Goal: Task Accomplishment & Management: Manage account settings

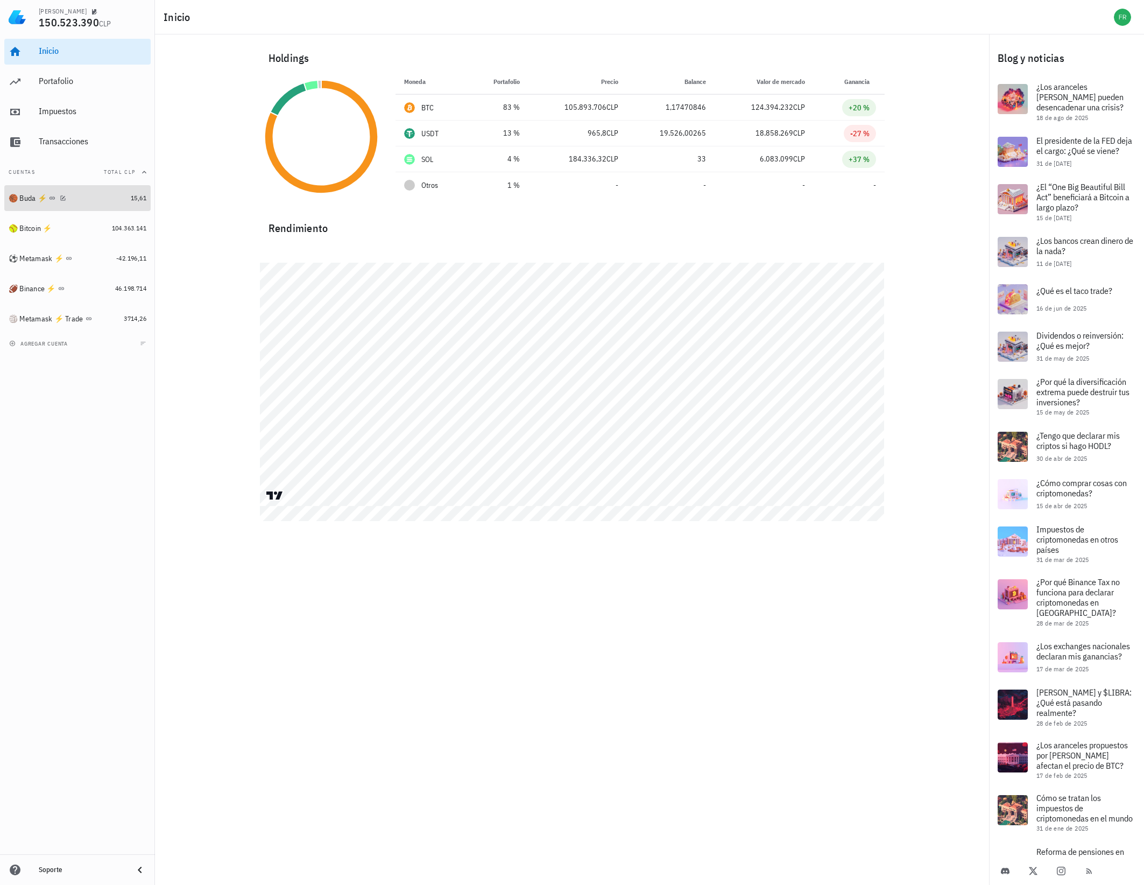
click at [89, 193] on div "🏀 Buda ⚡️" at bounding box center [68, 198] width 118 height 10
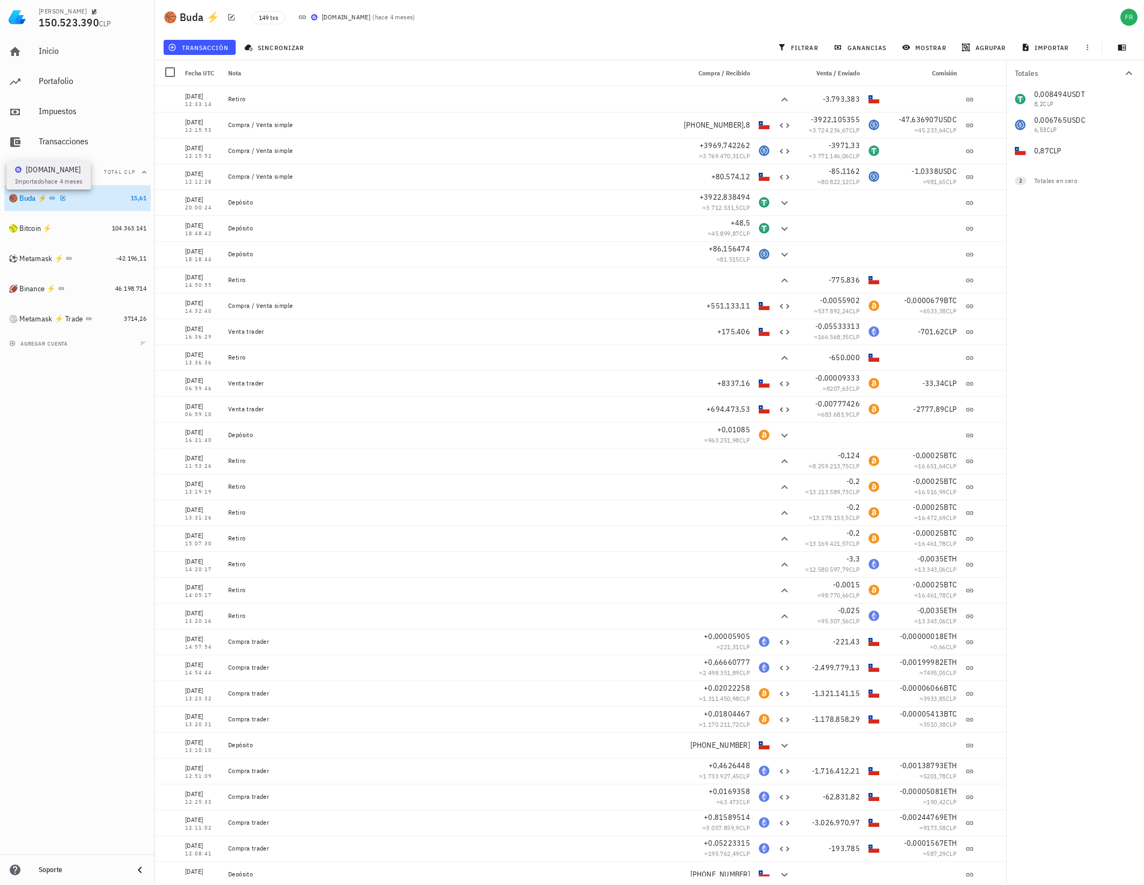
click at [50, 199] on icon at bounding box center [52, 197] width 5 height 3
click at [278, 46] on span "sincronizar" at bounding box center [276, 47] width 58 height 9
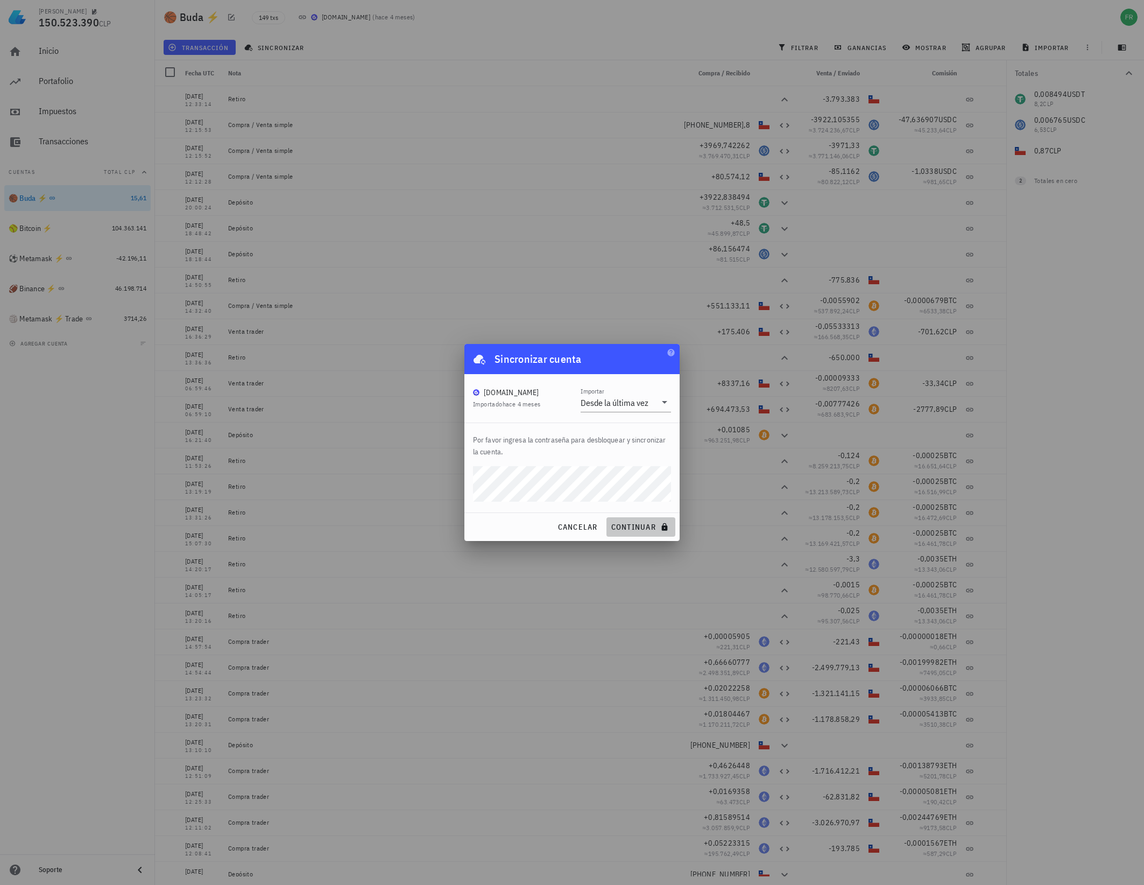
click at [636, 525] on span "continuar" at bounding box center [641, 527] width 60 height 10
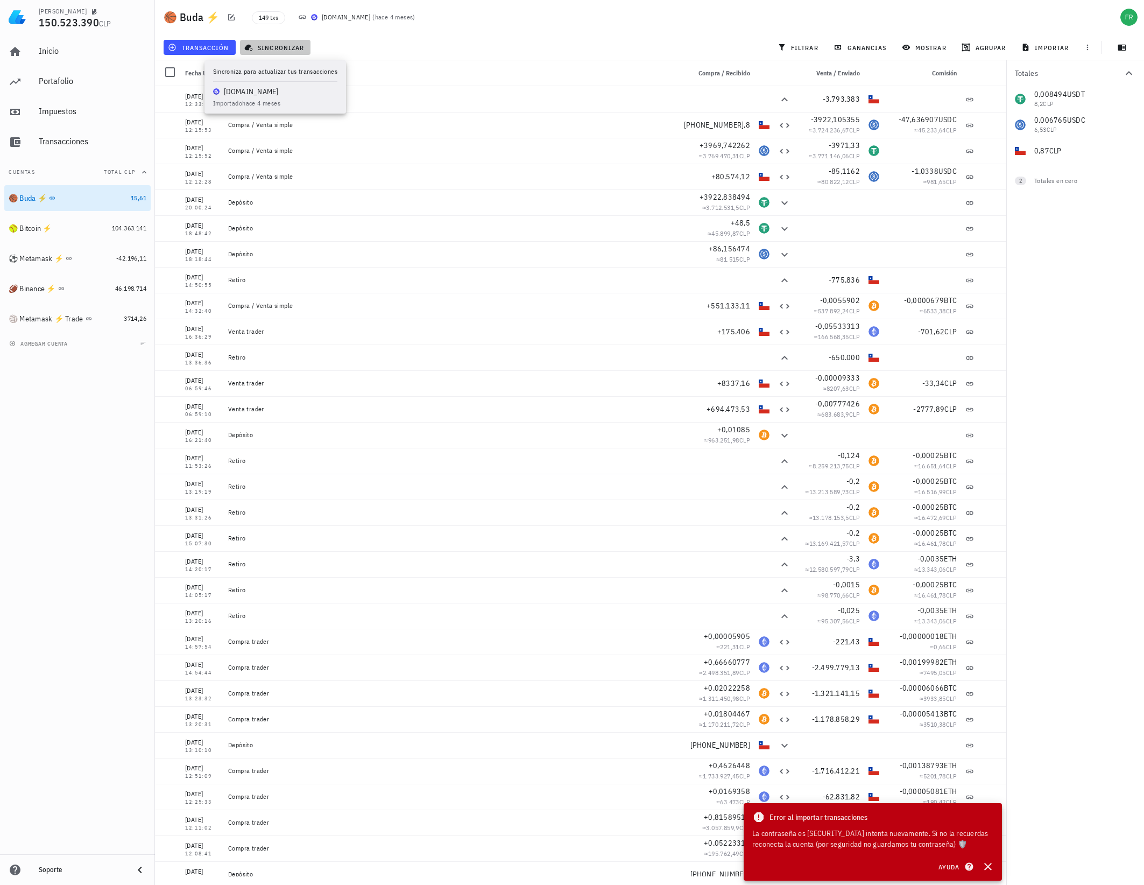
click at [272, 47] on span "sincronizar" at bounding box center [276, 47] width 58 height 9
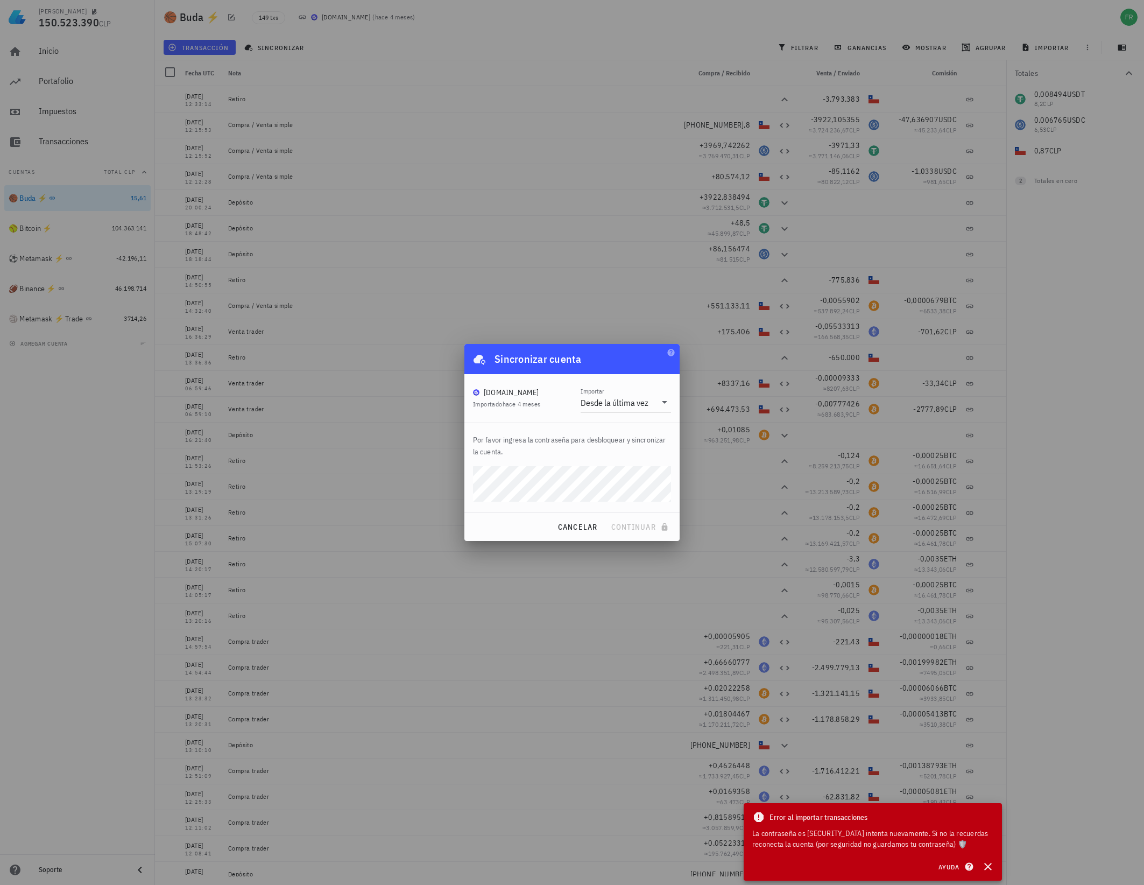
click at [604, 283] on div at bounding box center [572, 442] width 1144 height 885
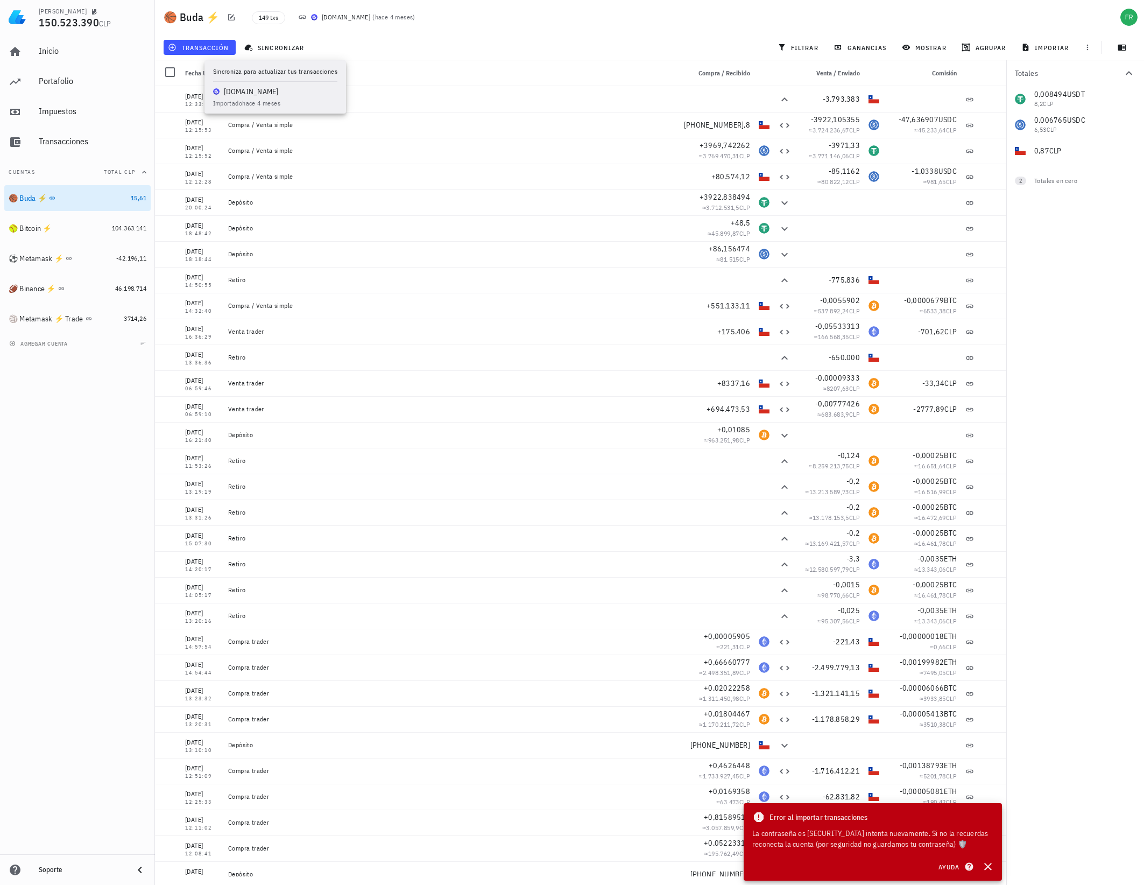
click at [71, 449] on div "Inicio [GEOGRAPHIC_DATA] Impuestos [GEOGRAPHIC_DATA] Cuentas Total CLP 🏀 Buda ⚡…" at bounding box center [77, 444] width 155 height 820
click at [61, 198] on icon "button" at bounding box center [63, 197] width 5 height 5
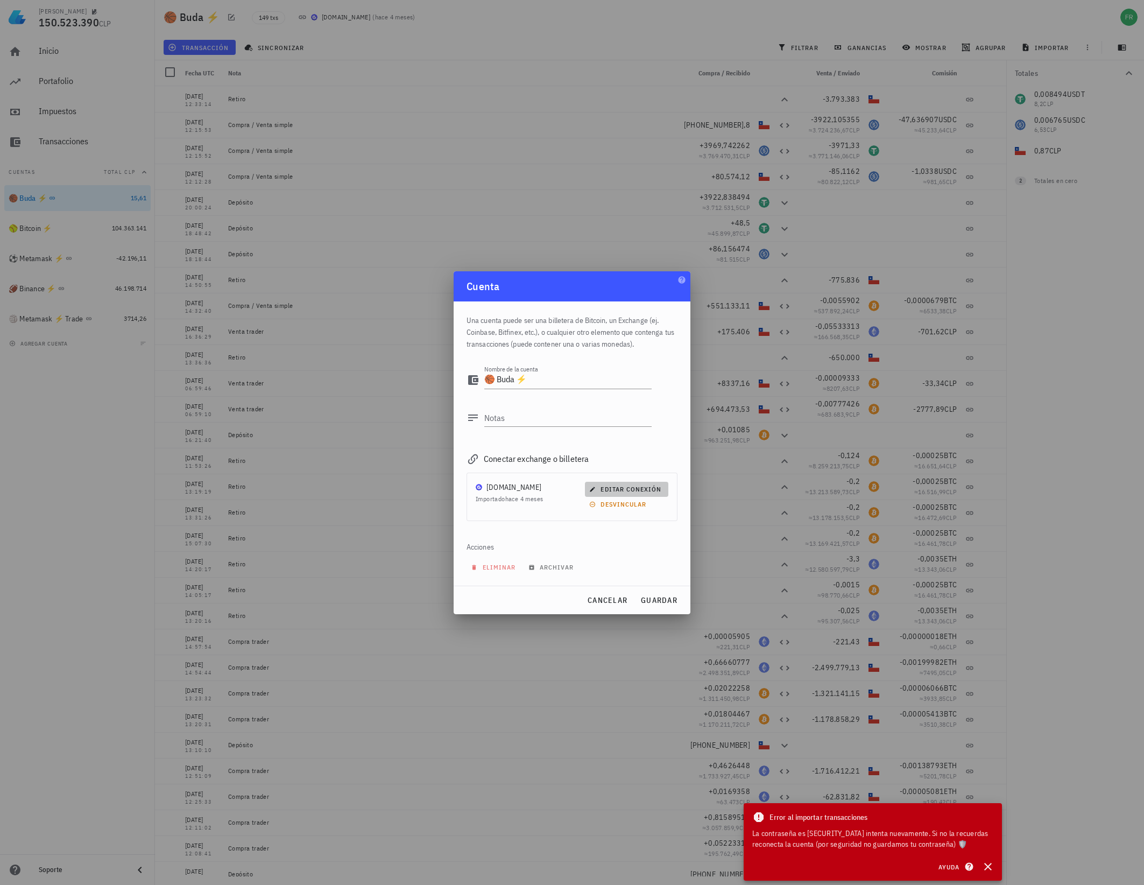
click at [624, 489] on span "editar conexión" at bounding box center [627, 489] width 70 height 8
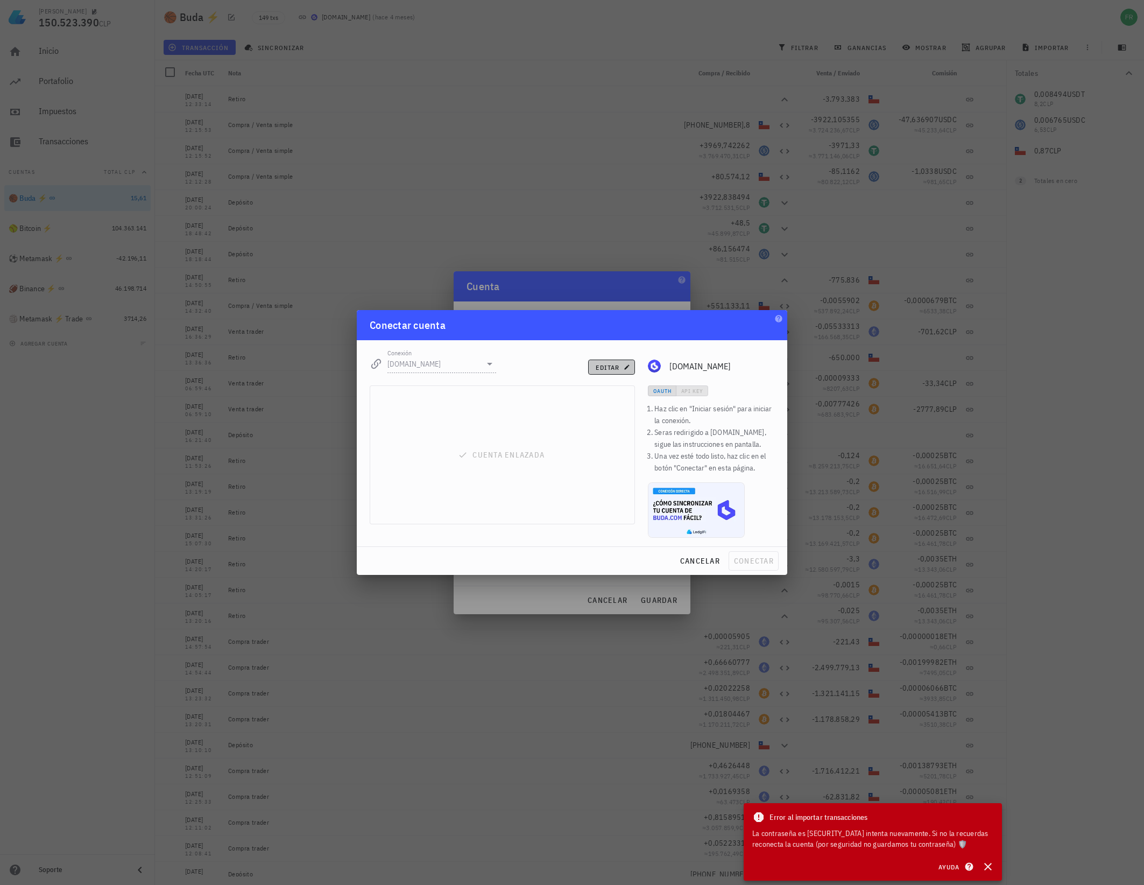
click at [621, 366] on span "editar" at bounding box center [611, 367] width 33 height 8
click at [498, 446] on span "Iniciar sesión en [DOMAIN_NAME]" at bounding box center [502, 445] width 141 height 10
click at [752, 558] on span "conectar" at bounding box center [754, 561] width 40 height 10
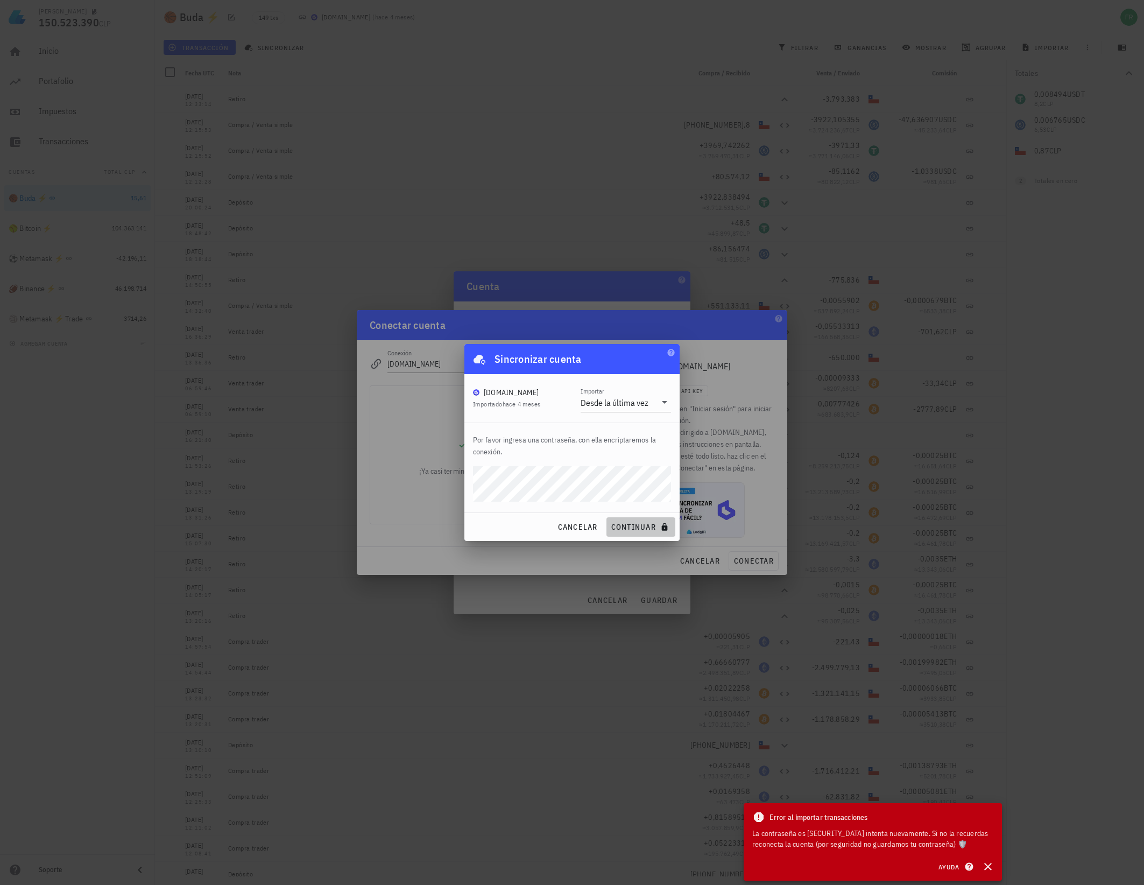
click at [639, 525] on span "continuar" at bounding box center [641, 527] width 60 height 10
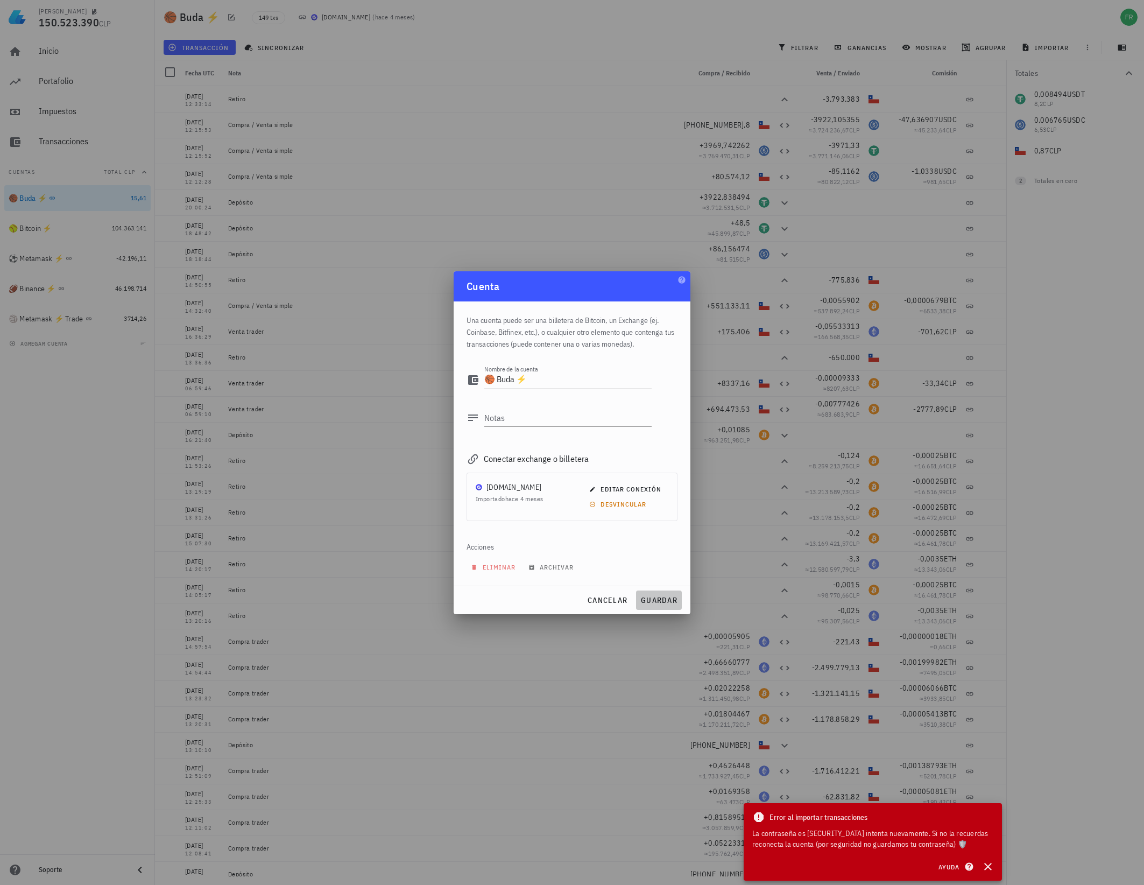
click at [656, 597] on span "guardar" at bounding box center [659, 600] width 37 height 10
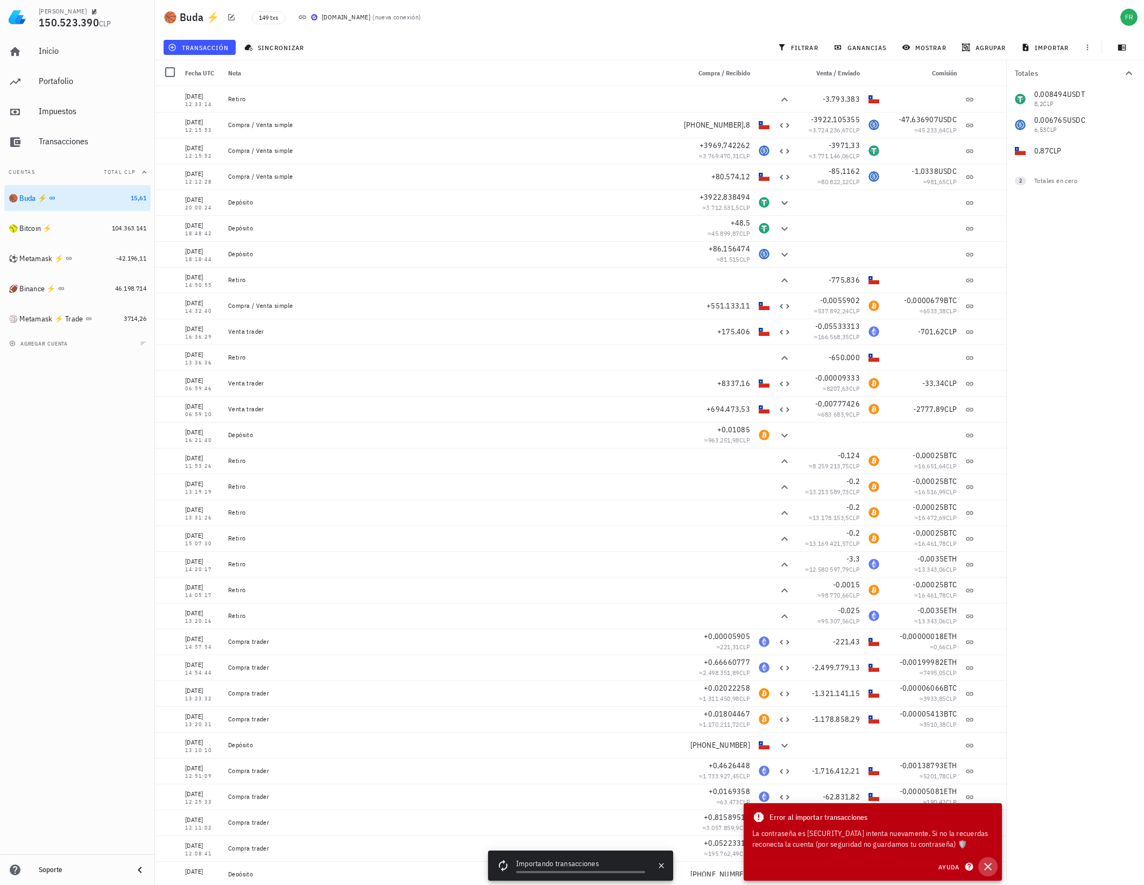
click at [987, 866] on icon "button" at bounding box center [989, 867] width 8 height 8
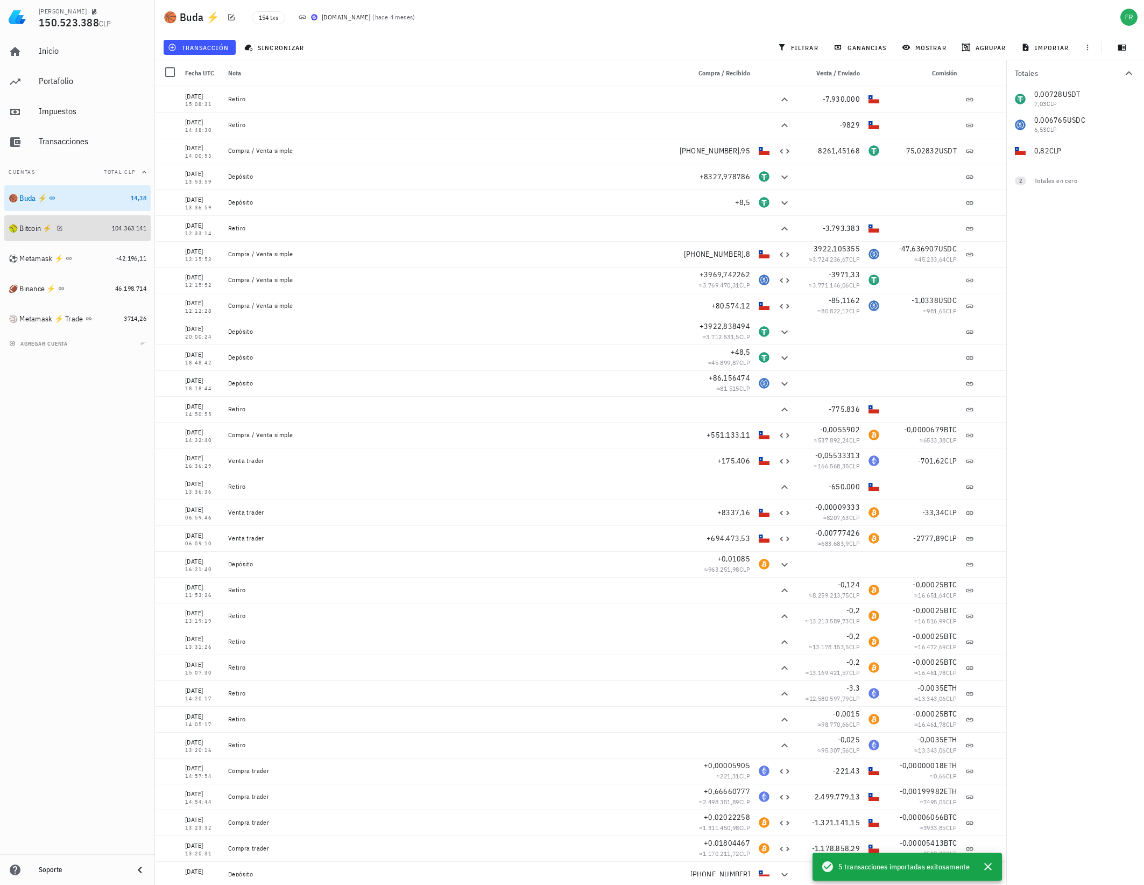
click at [80, 226] on div "🥎 Bitcoin ⚡️" at bounding box center [58, 228] width 99 height 10
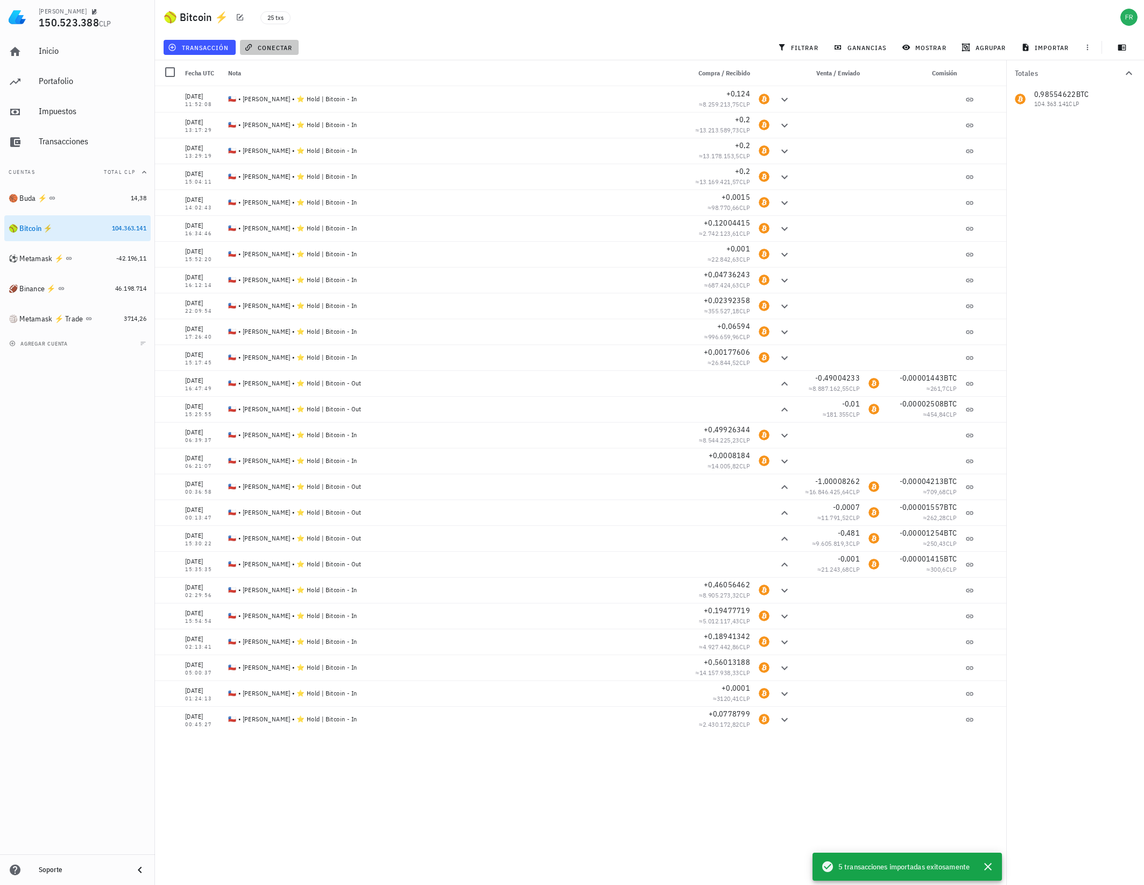
click at [275, 45] on span "conectar" at bounding box center [270, 47] width 46 height 9
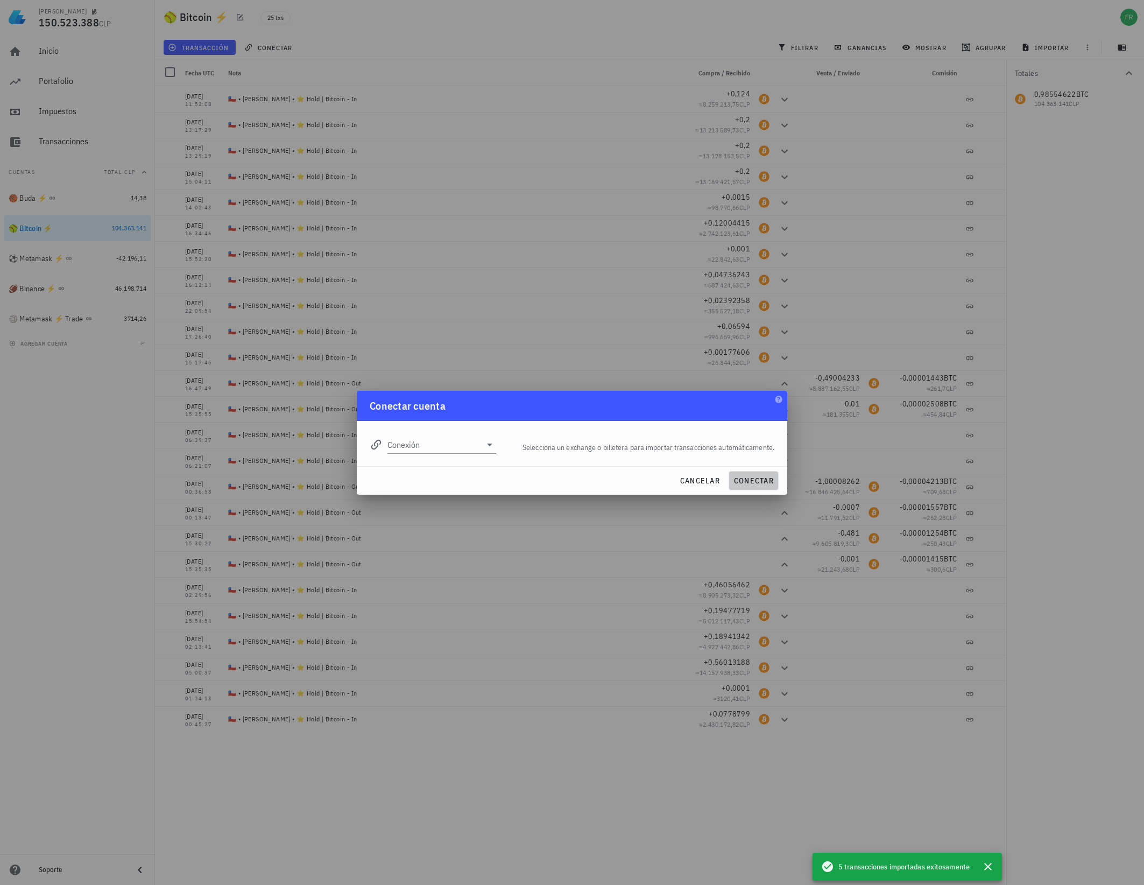
click at [759, 476] on span "conectar" at bounding box center [754, 481] width 40 height 10
click at [450, 446] on input "Conexión" at bounding box center [435, 444] width 94 height 17
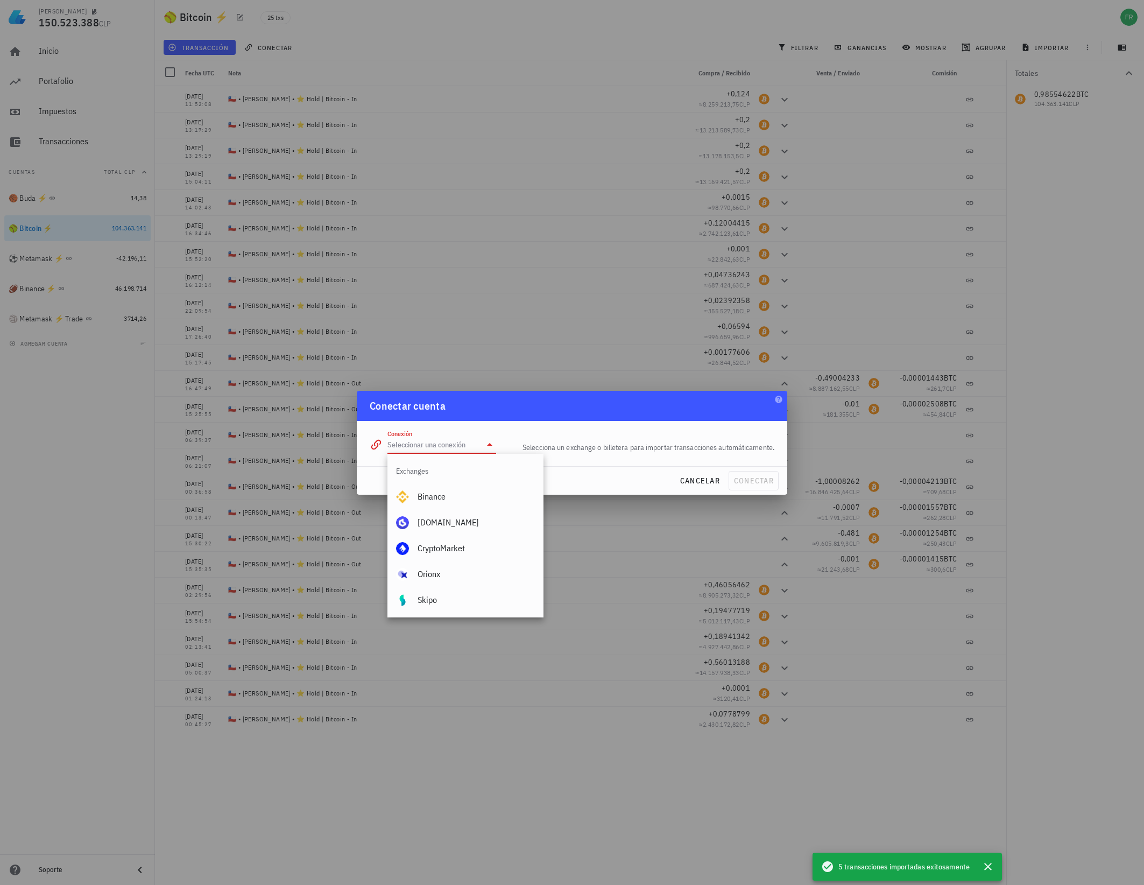
click at [37, 512] on div at bounding box center [572, 442] width 1144 height 885
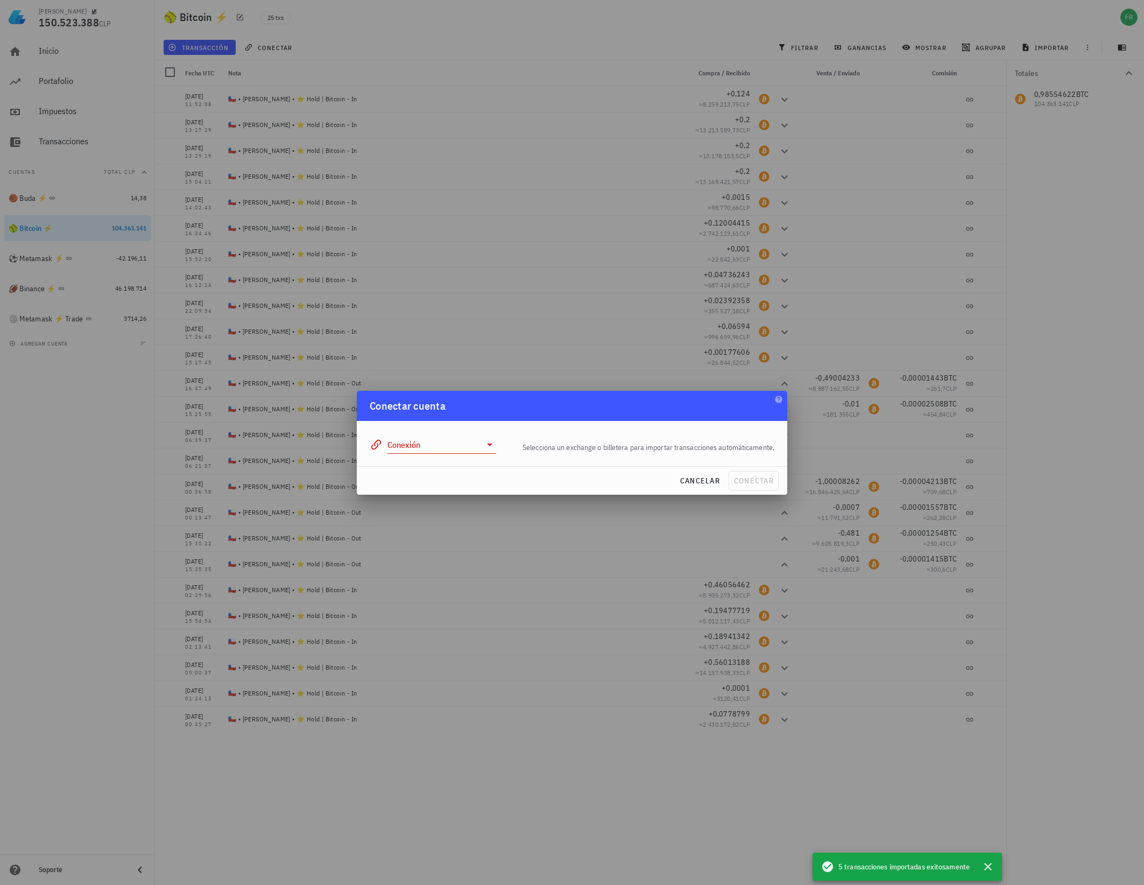
click at [97, 468] on div at bounding box center [572, 442] width 1144 height 885
click at [694, 480] on span "cancelar" at bounding box center [700, 481] width 40 height 10
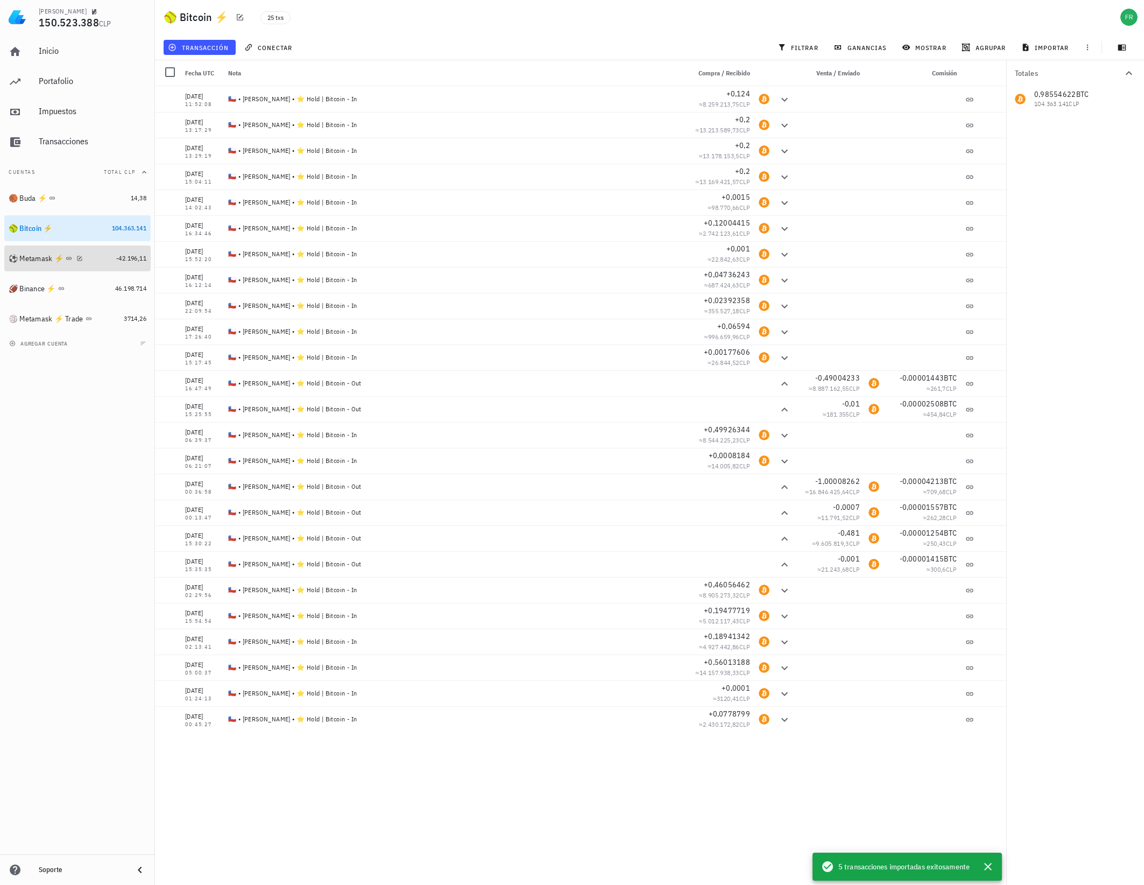
click at [102, 256] on div "⚽️ Metamask ⚡️" at bounding box center [60, 259] width 103 height 10
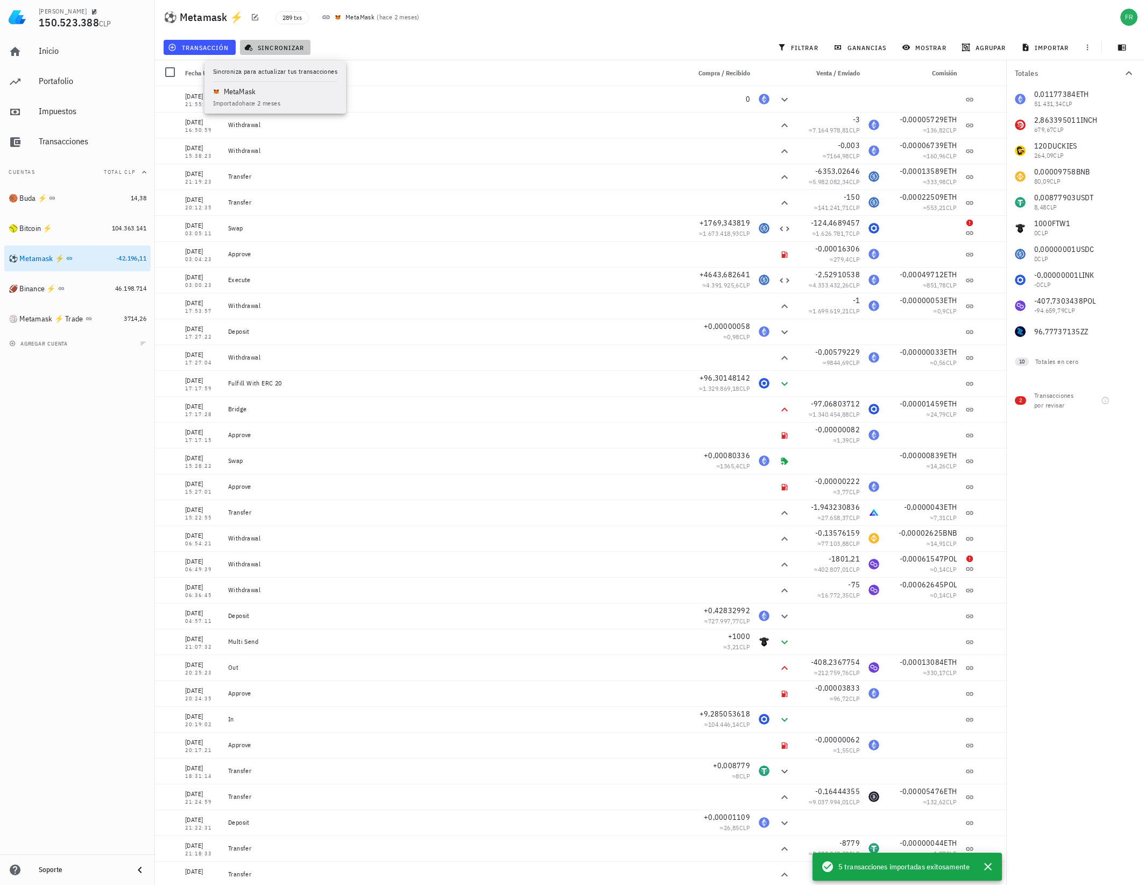
click at [276, 44] on span "sincronizar" at bounding box center [276, 47] width 58 height 9
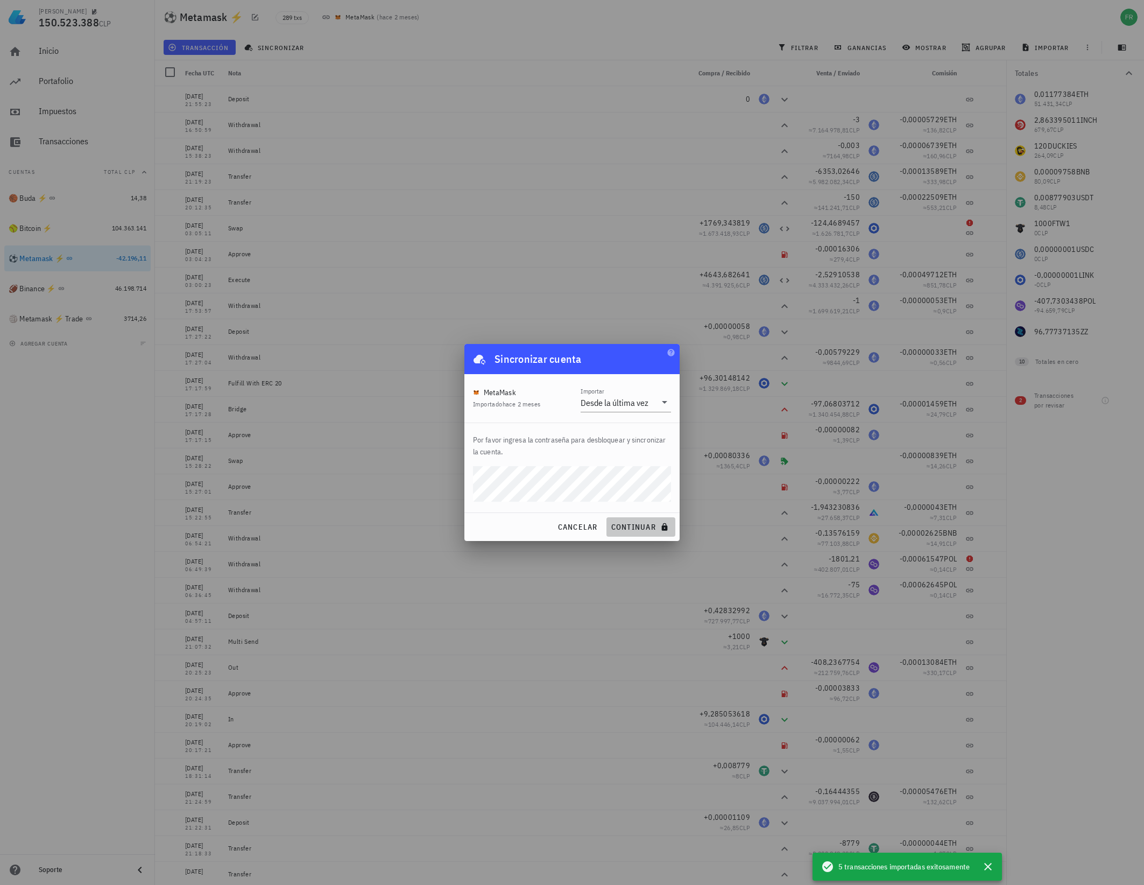
click at [639, 528] on span "continuar" at bounding box center [641, 527] width 60 height 10
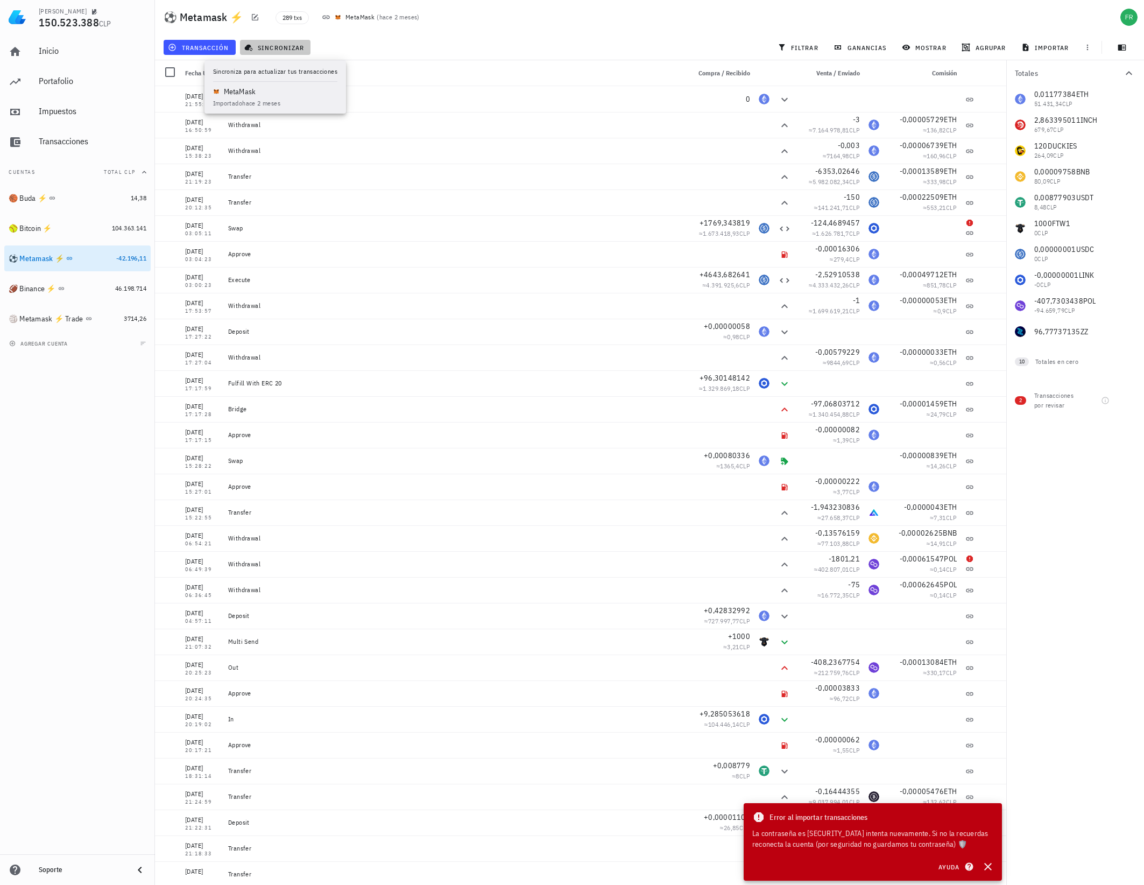
click at [282, 50] on span "sincronizar" at bounding box center [276, 47] width 58 height 9
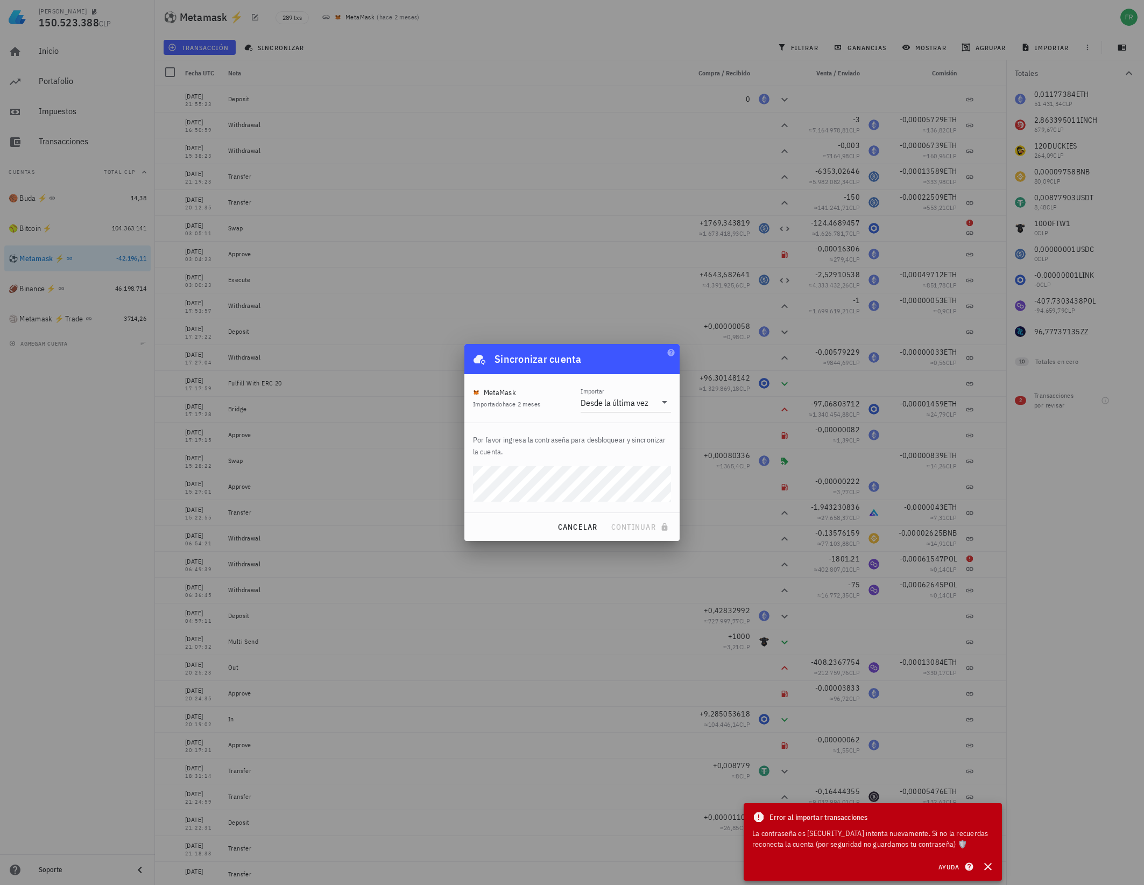
click at [601, 359] on div "Sincronizar cuenta" at bounding box center [572, 359] width 215 height 30
click at [48, 555] on div at bounding box center [572, 442] width 1144 height 885
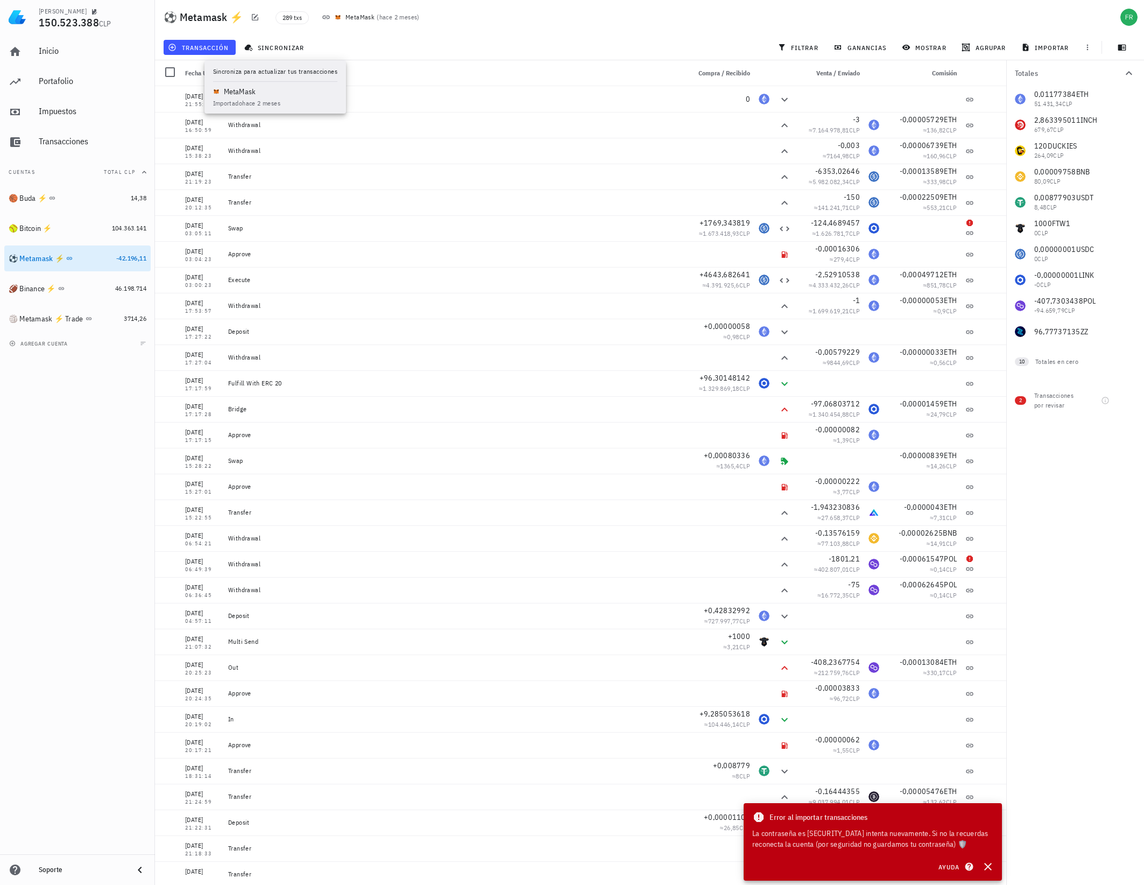
click at [138, 408] on div "Inicio [GEOGRAPHIC_DATA] Impuestos [GEOGRAPHIC_DATA] Cuentas Total CLP 🏀 Buda ⚡…" at bounding box center [77, 444] width 155 height 820
click at [55, 52] on div "Inicio" at bounding box center [93, 51] width 108 height 10
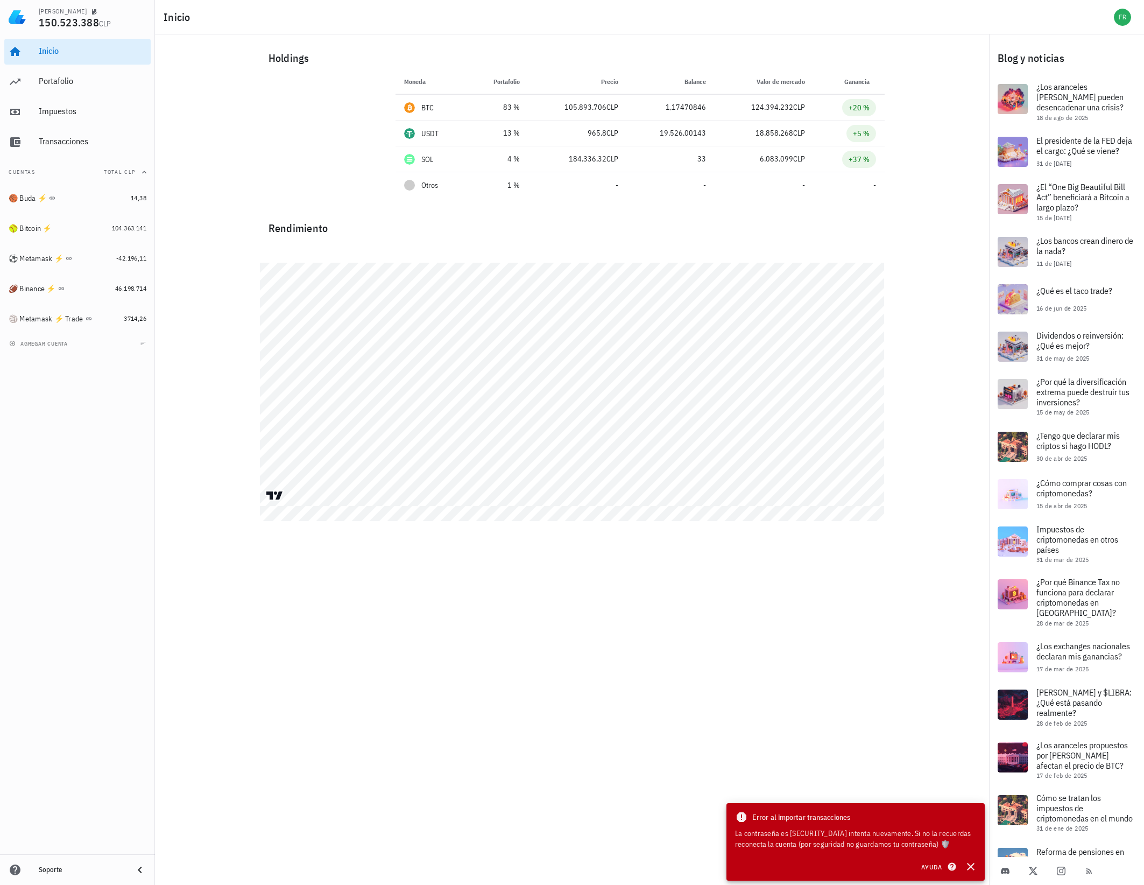
click at [277, 14] on div "Inicio" at bounding box center [649, 17] width 989 height 34
click at [973, 866] on icon "button" at bounding box center [971, 866] width 13 height 13
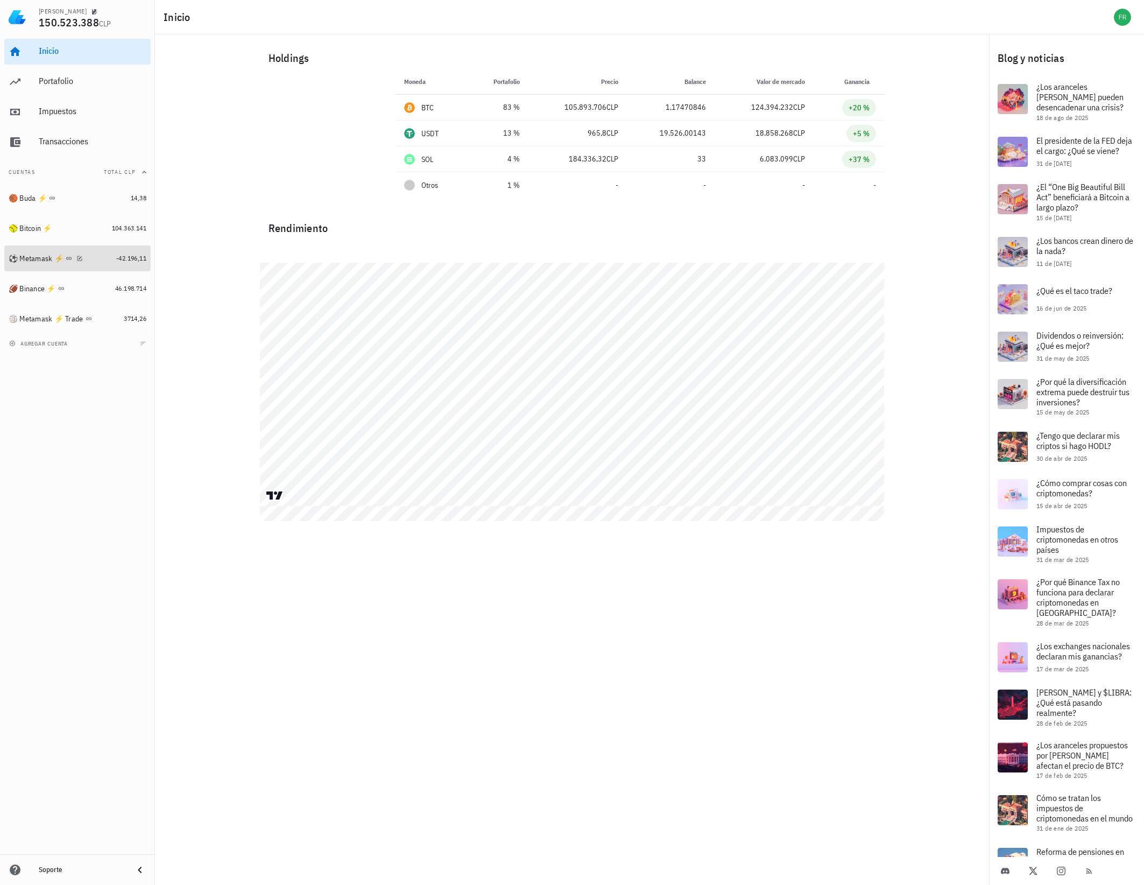
click at [106, 259] on div "⚽️ Metamask ⚡️" at bounding box center [60, 259] width 103 height 10
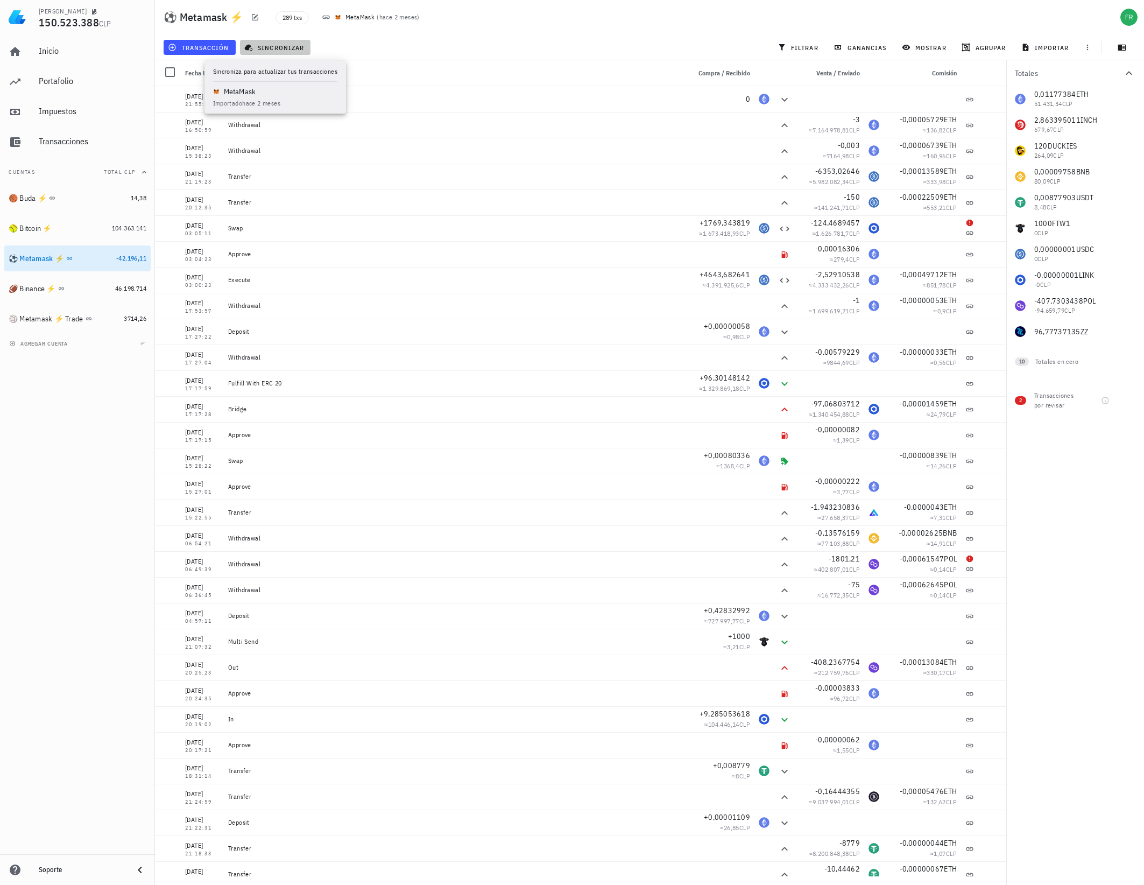
click at [282, 47] on span "sincronizar" at bounding box center [276, 47] width 58 height 9
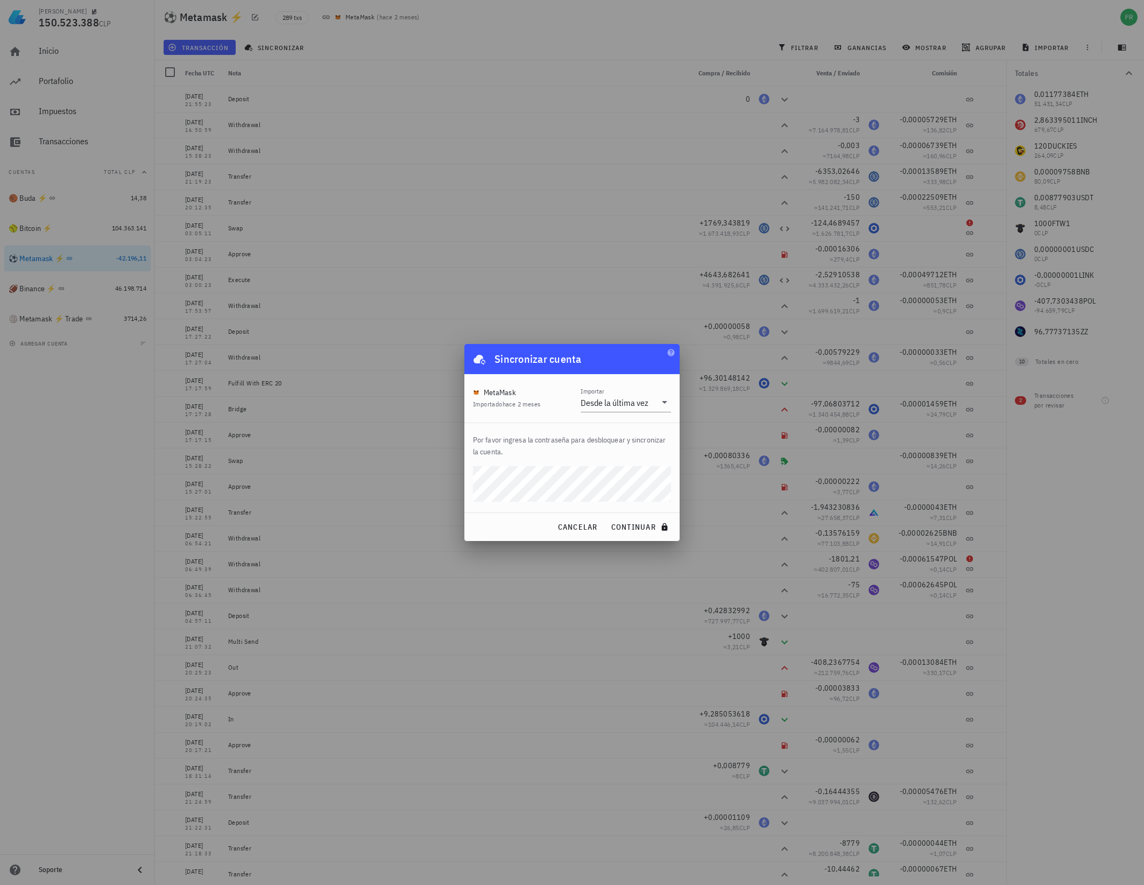
click at [450, 482] on div "[PERSON_NAME] 150.523.388 CLP Inicio [GEOGRAPHIC_DATA] Impuestos [GEOGRAPHIC_DA…" at bounding box center [572, 442] width 1144 height 885
click at [641, 525] on span "continuar" at bounding box center [641, 527] width 60 height 10
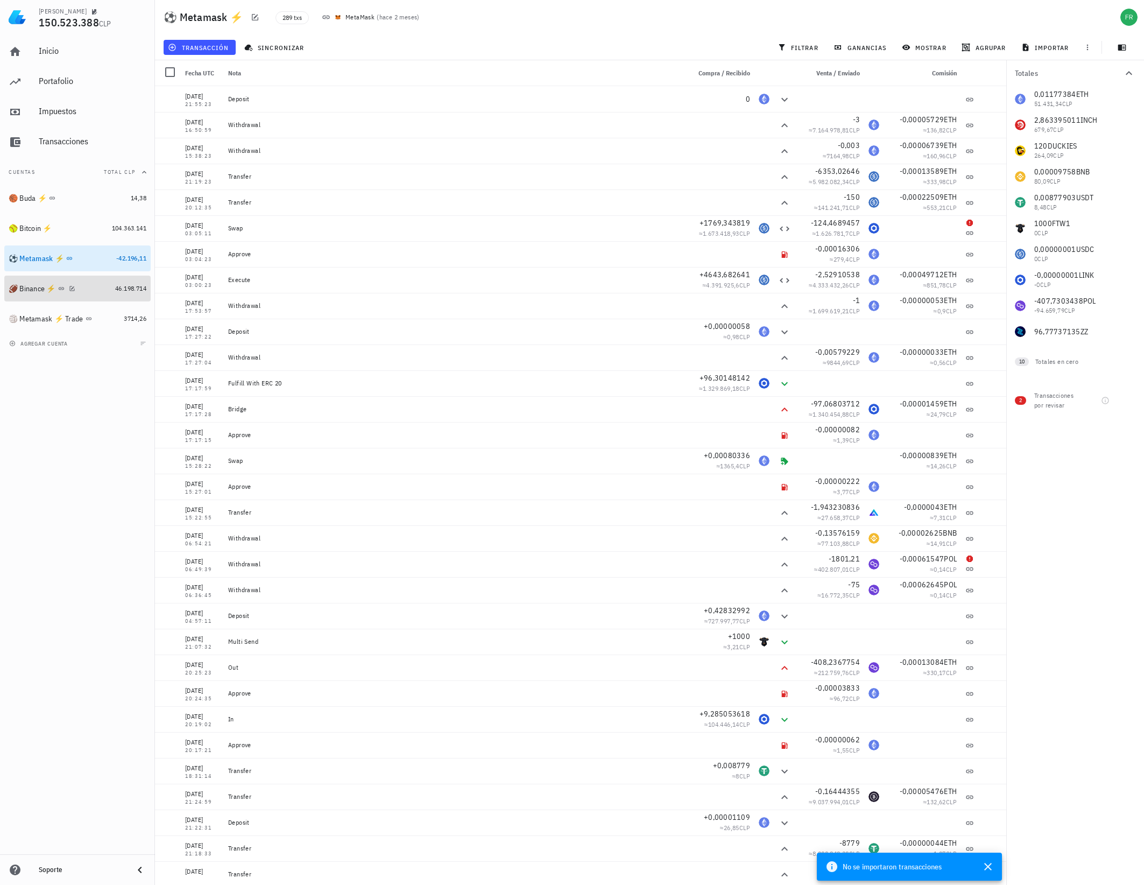
click at [98, 290] on div "🏈 Binance ⚡️" at bounding box center [60, 289] width 102 height 10
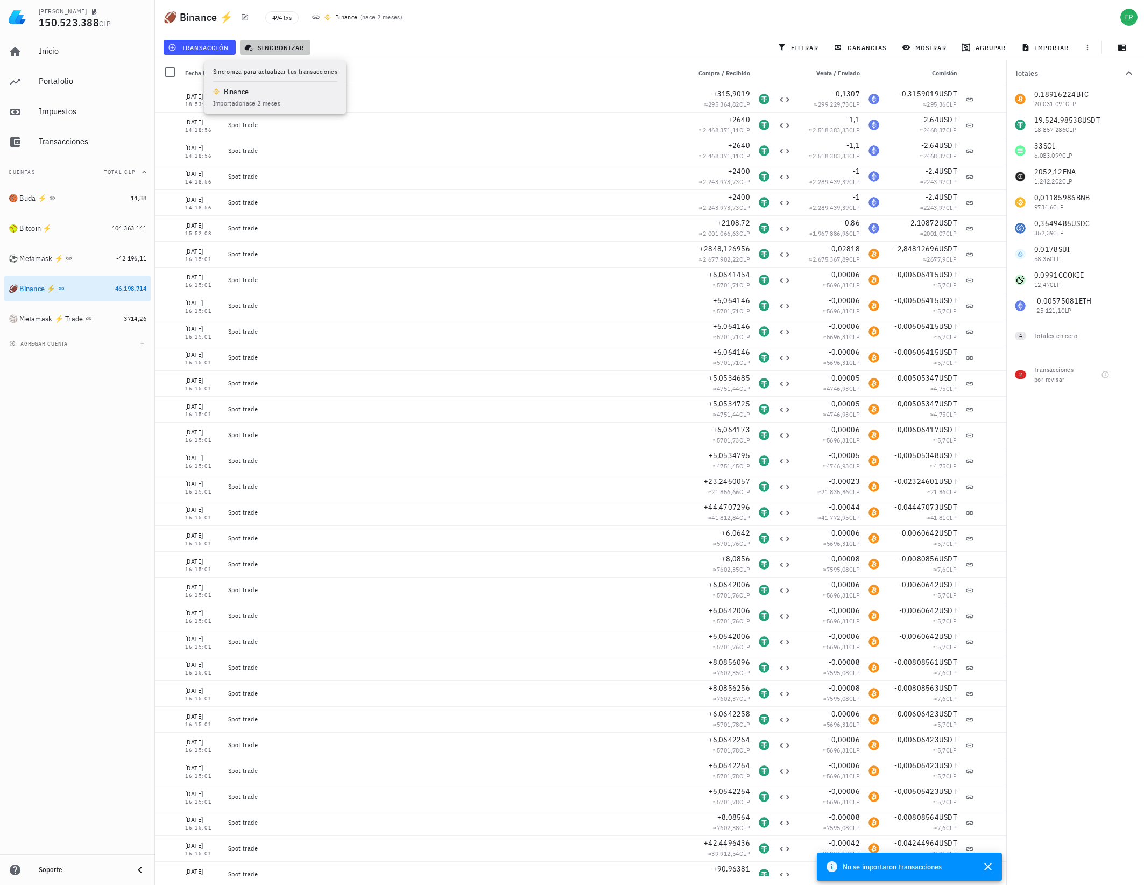
click at [285, 47] on span "sincronizar" at bounding box center [276, 47] width 58 height 9
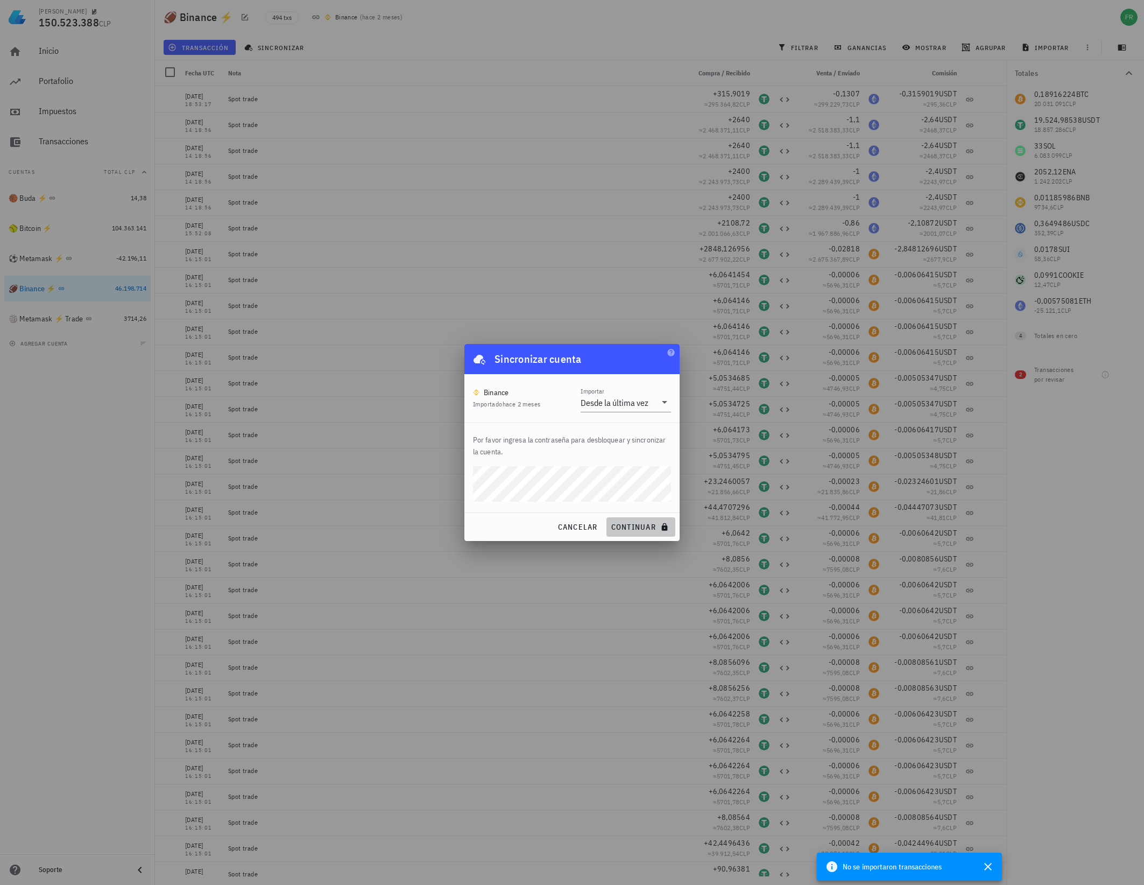
click at [633, 529] on span "continuar" at bounding box center [641, 527] width 60 height 10
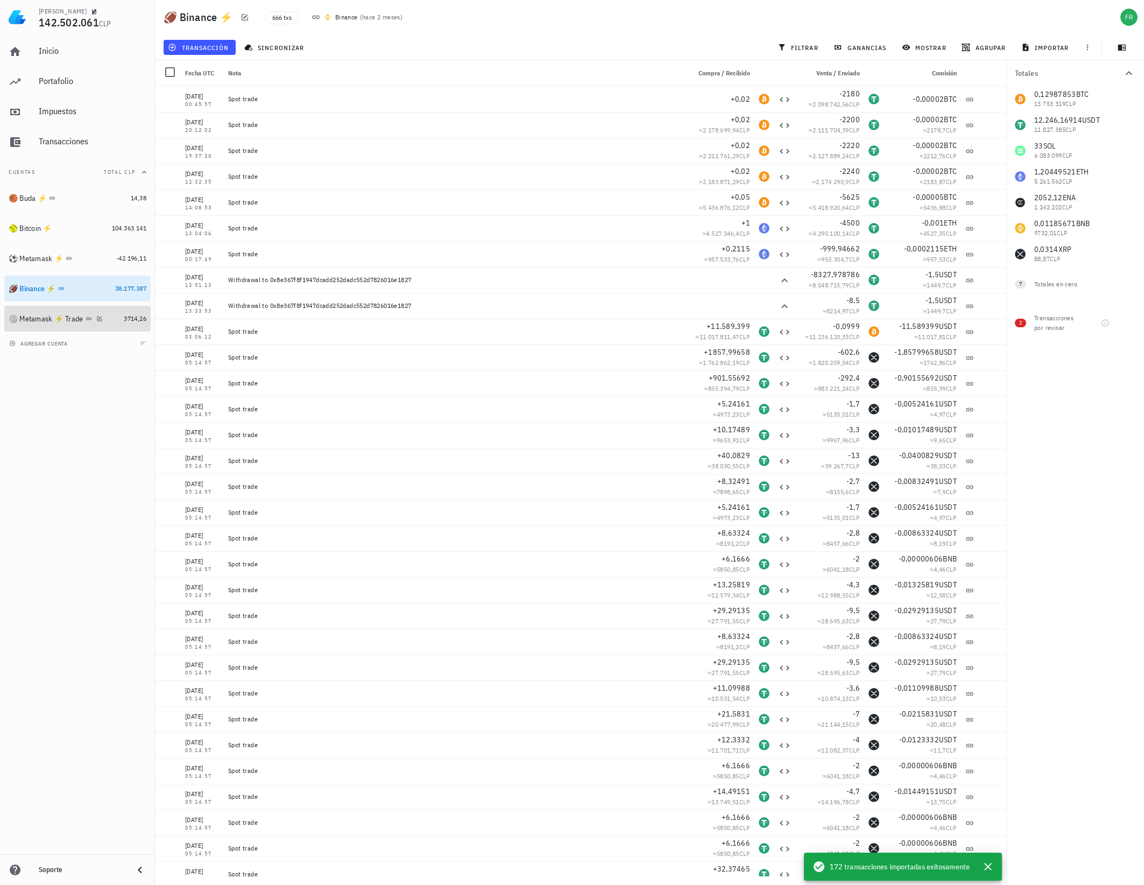
click at [108, 316] on div "🏐 Metamask ⚡️ Trade" at bounding box center [64, 319] width 111 height 10
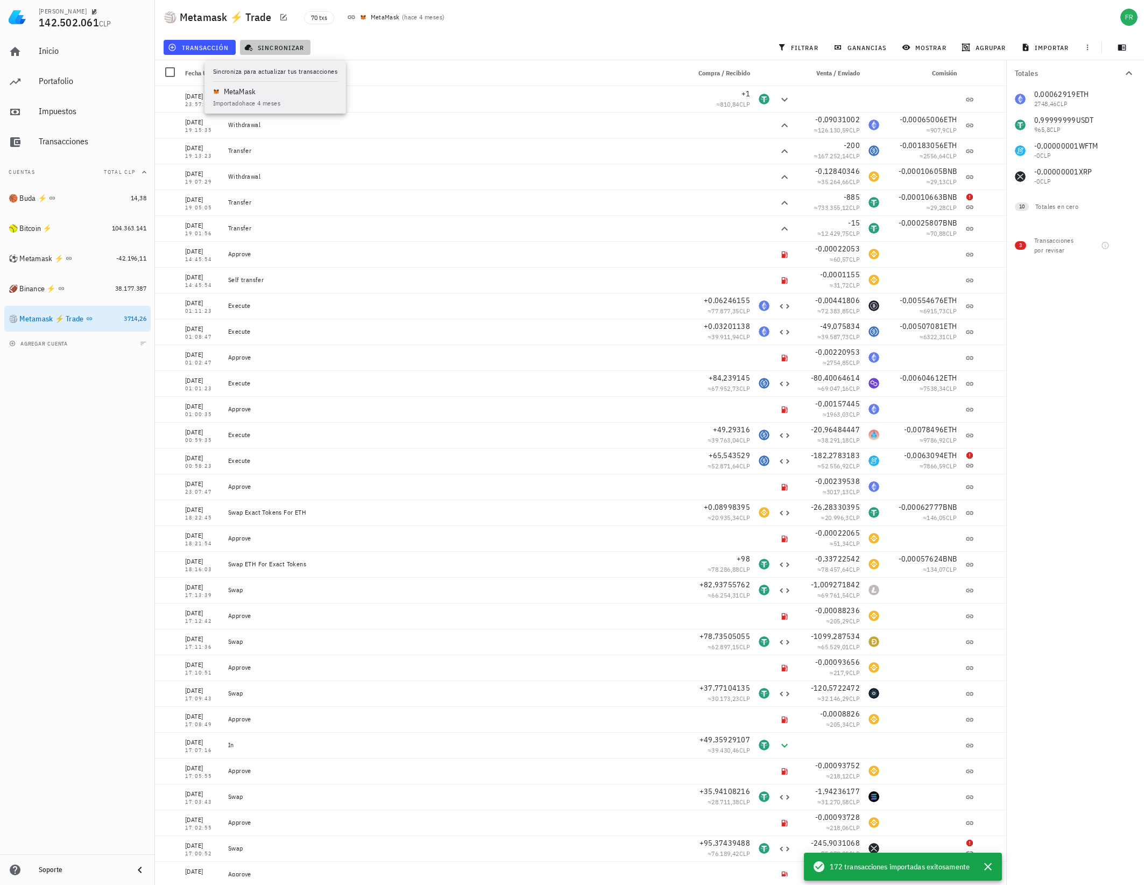
click at [282, 45] on span "sincronizar" at bounding box center [276, 47] width 58 height 9
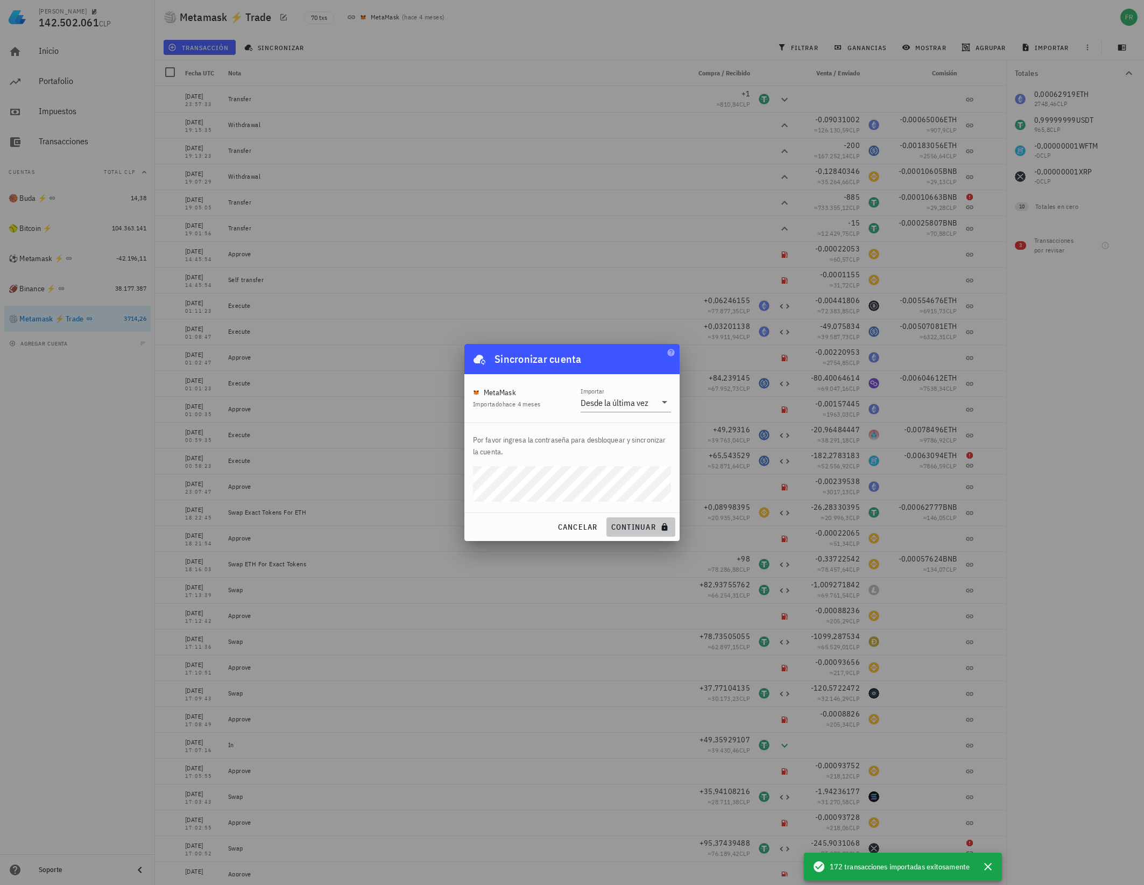
click at [631, 523] on span "continuar" at bounding box center [641, 527] width 60 height 10
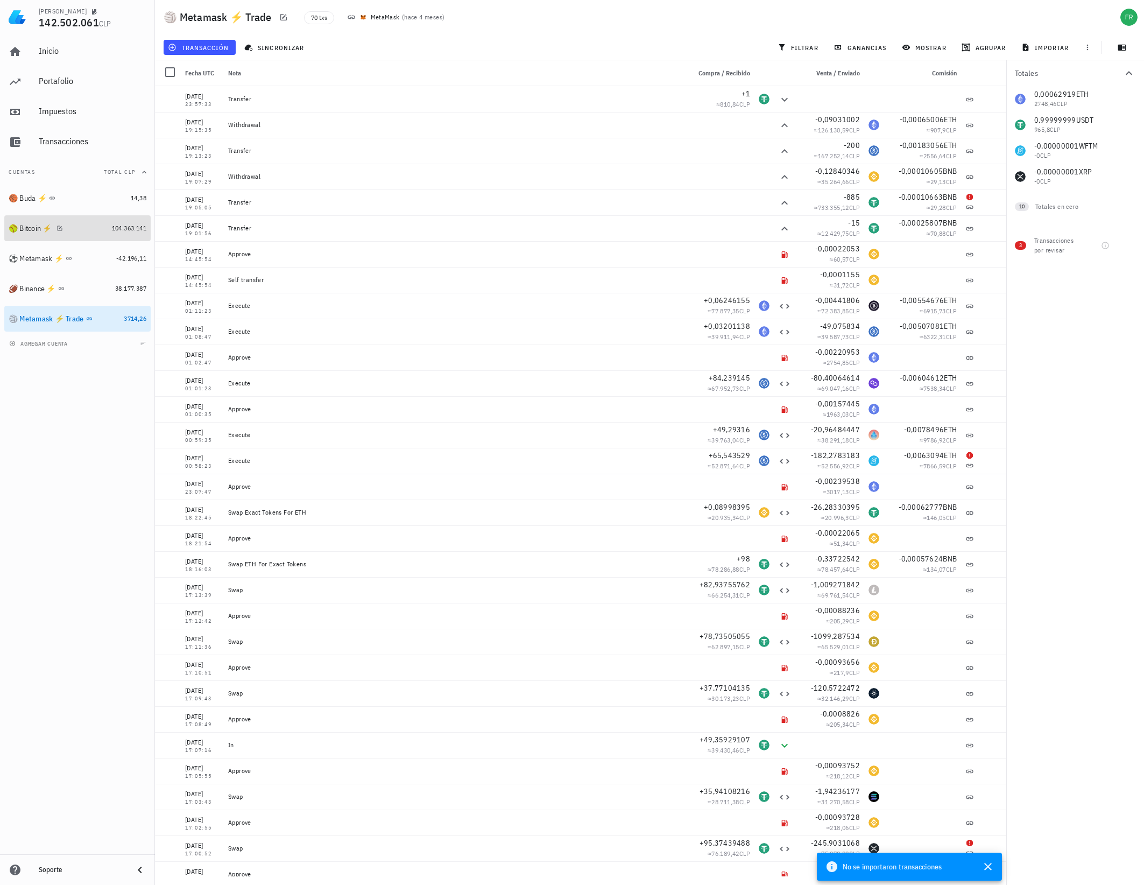
click at [98, 226] on div "🥎 Bitcoin ⚡️" at bounding box center [58, 228] width 99 height 10
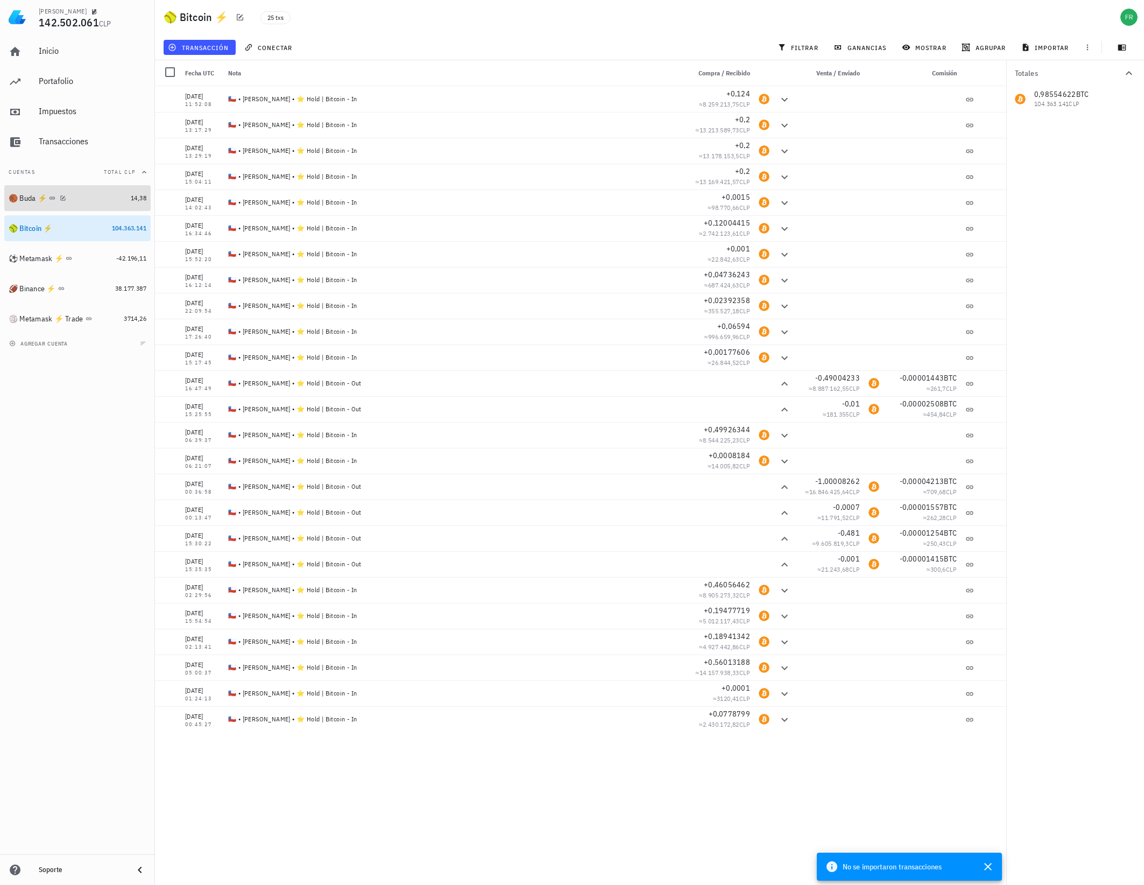
click at [99, 200] on div "🏀 Buda ⚡️" at bounding box center [68, 198] width 118 height 10
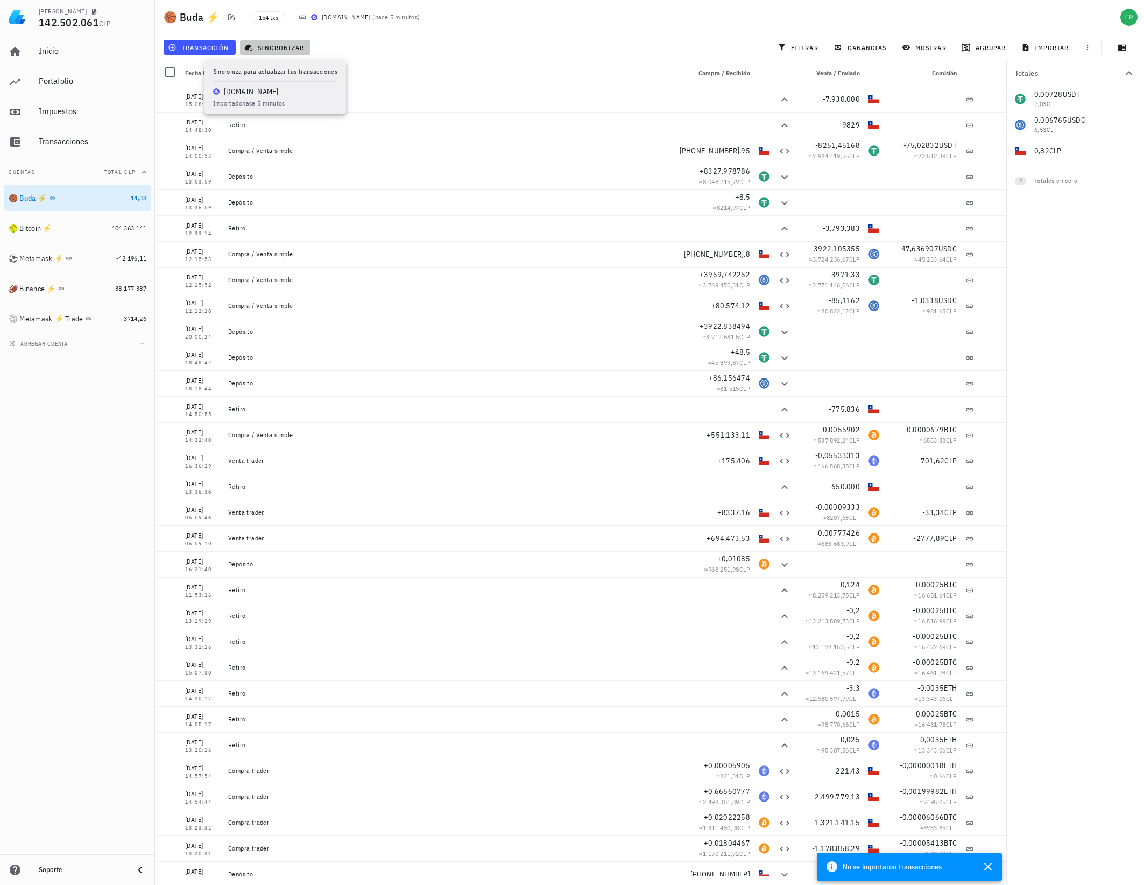
click at [272, 45] on span "sincronizar" at bounding box center [276, 47] width 58 height 9
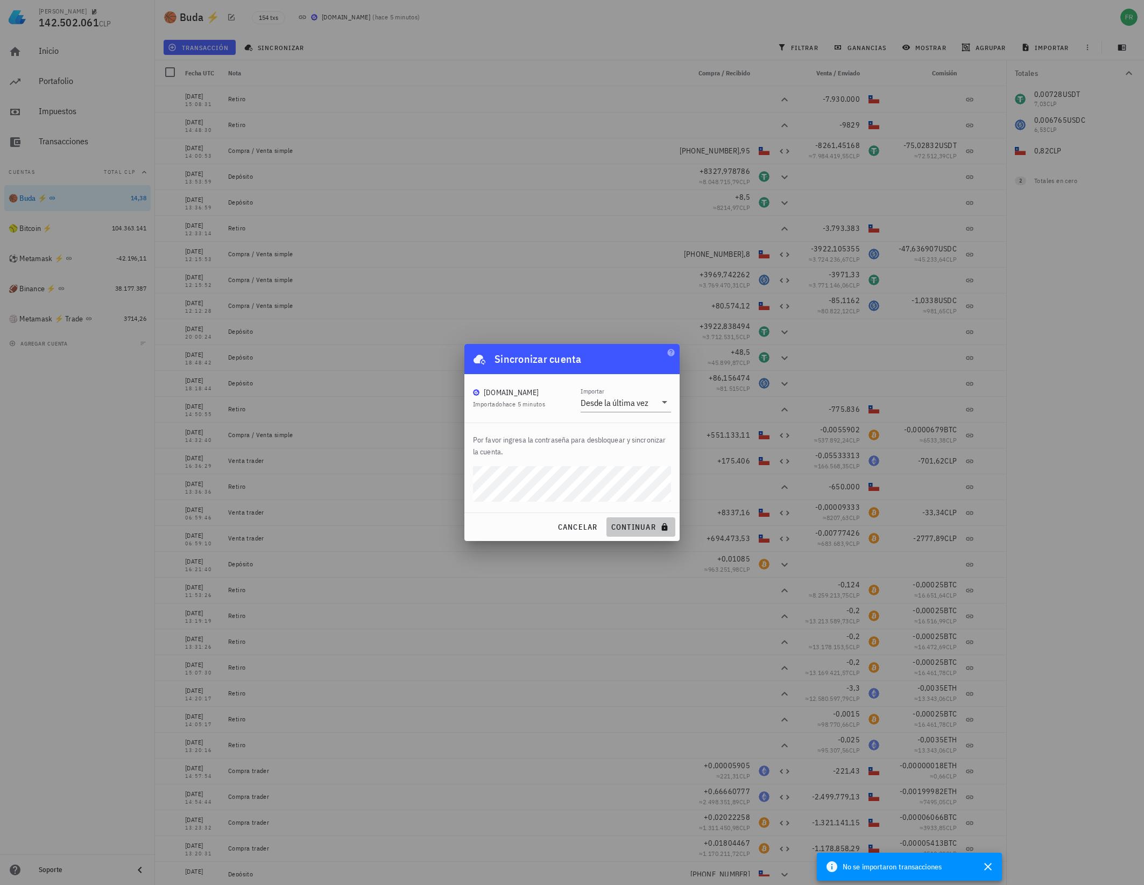
click at [639, 522] on span "continuar" at bounding box center [641, 527] width 60 height 10
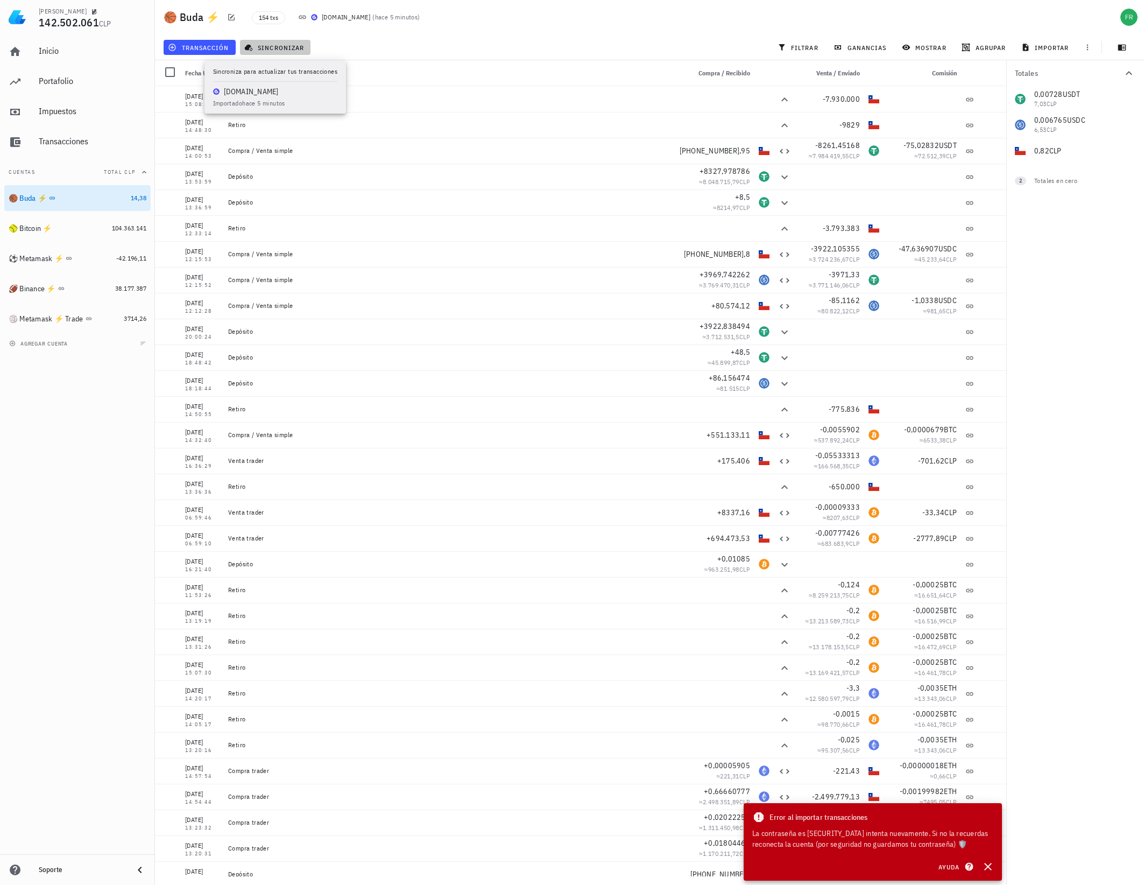
click at [270, 43] on span "sincronizar" at bounding box center [276, 47] width 58 height 9
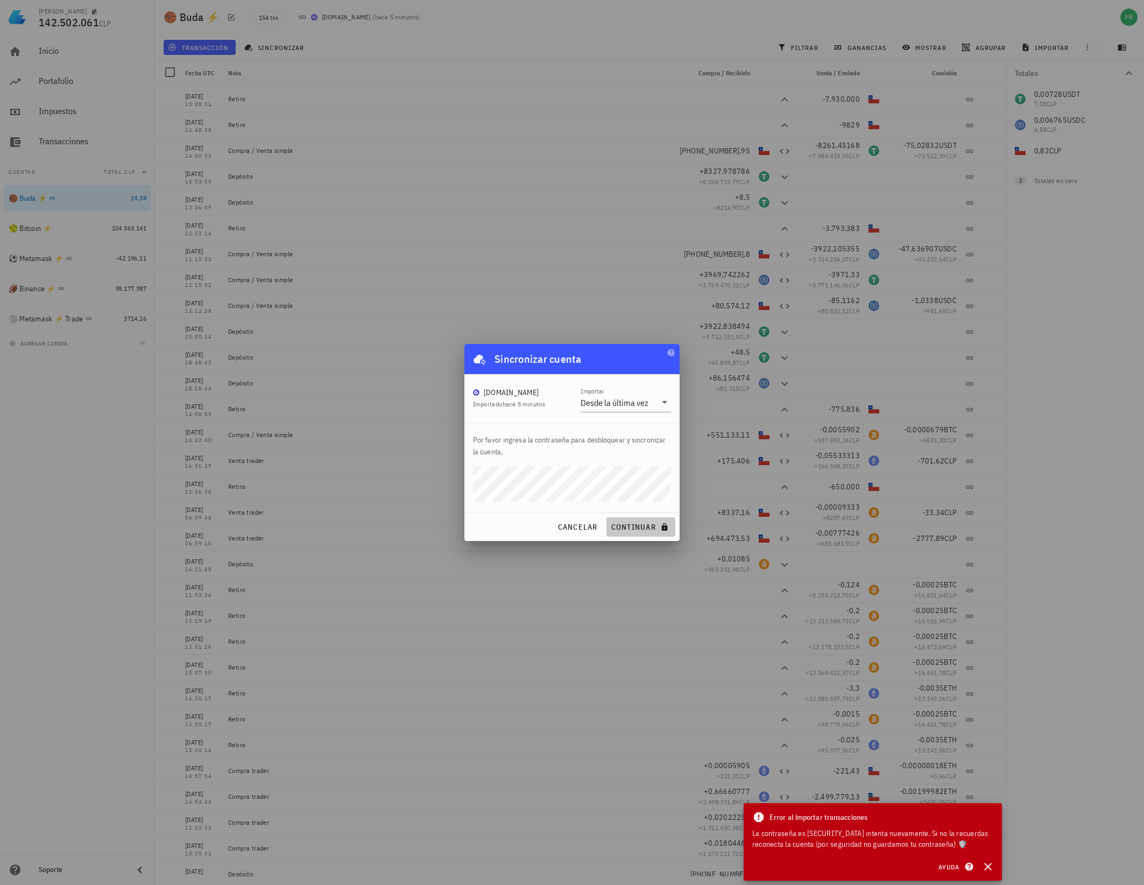
click at [638, 528] on span "continuar" at bounding box center [641, 527] width 60 height 10
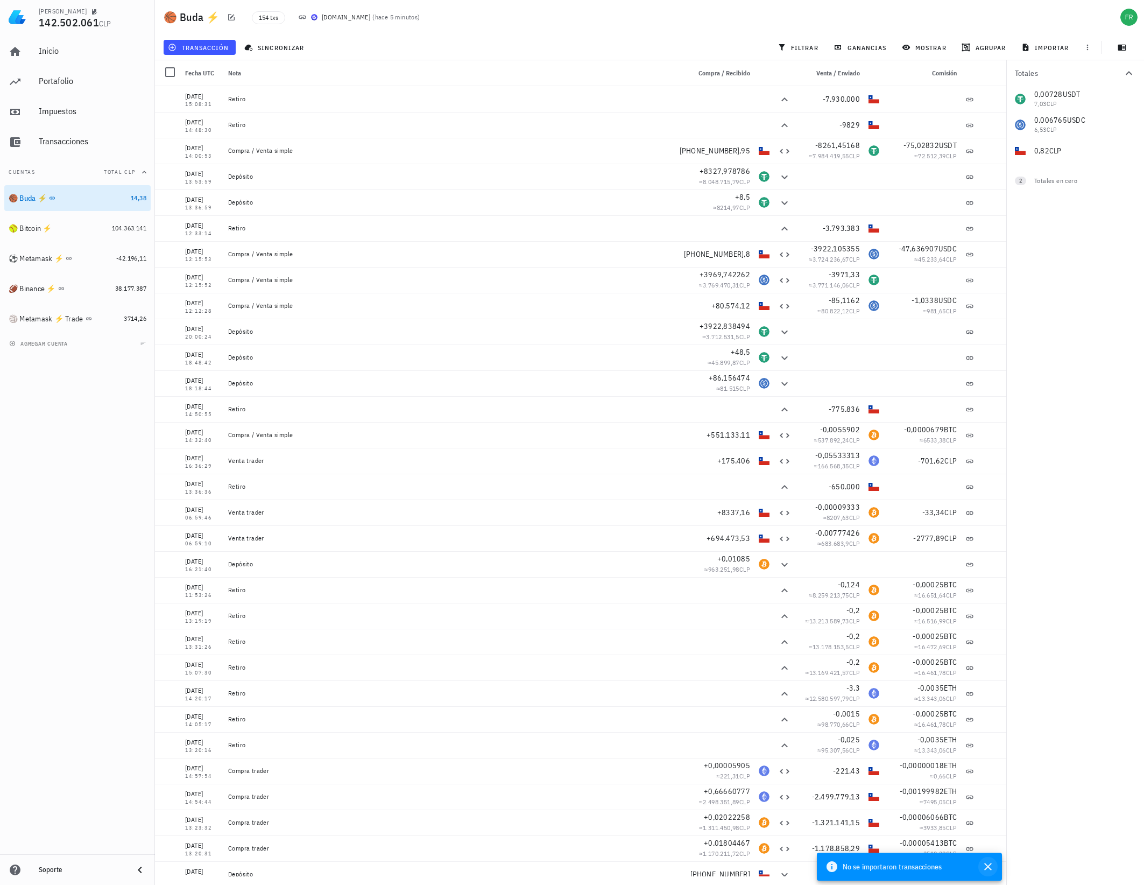
click at [988, 864] on icon "button" at bounding box center [988, 866] width 13 height 13
click at [92, 54] on div "Inicio" at bounding box center [93, 51] width 108 height 10
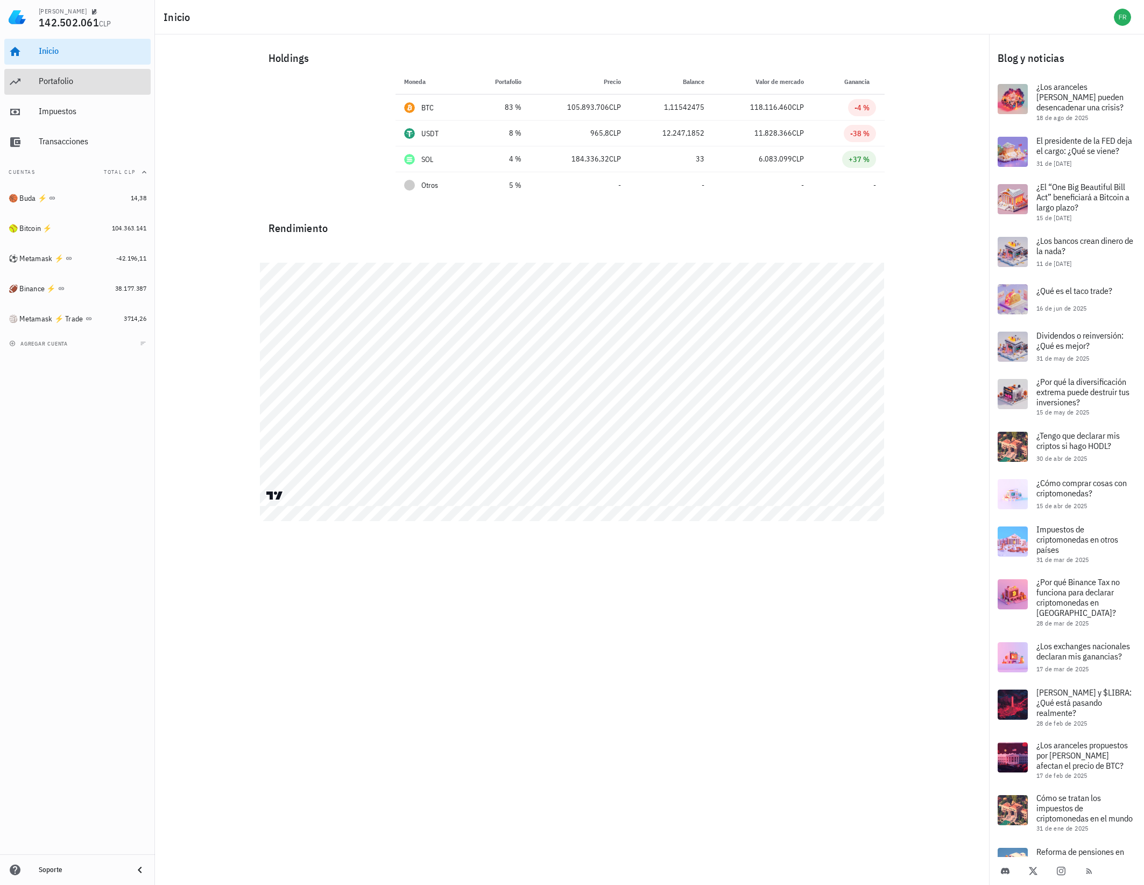
click at [83, 91] on div "Portafolio" at bounding box center [93, 81] width 108 height 24
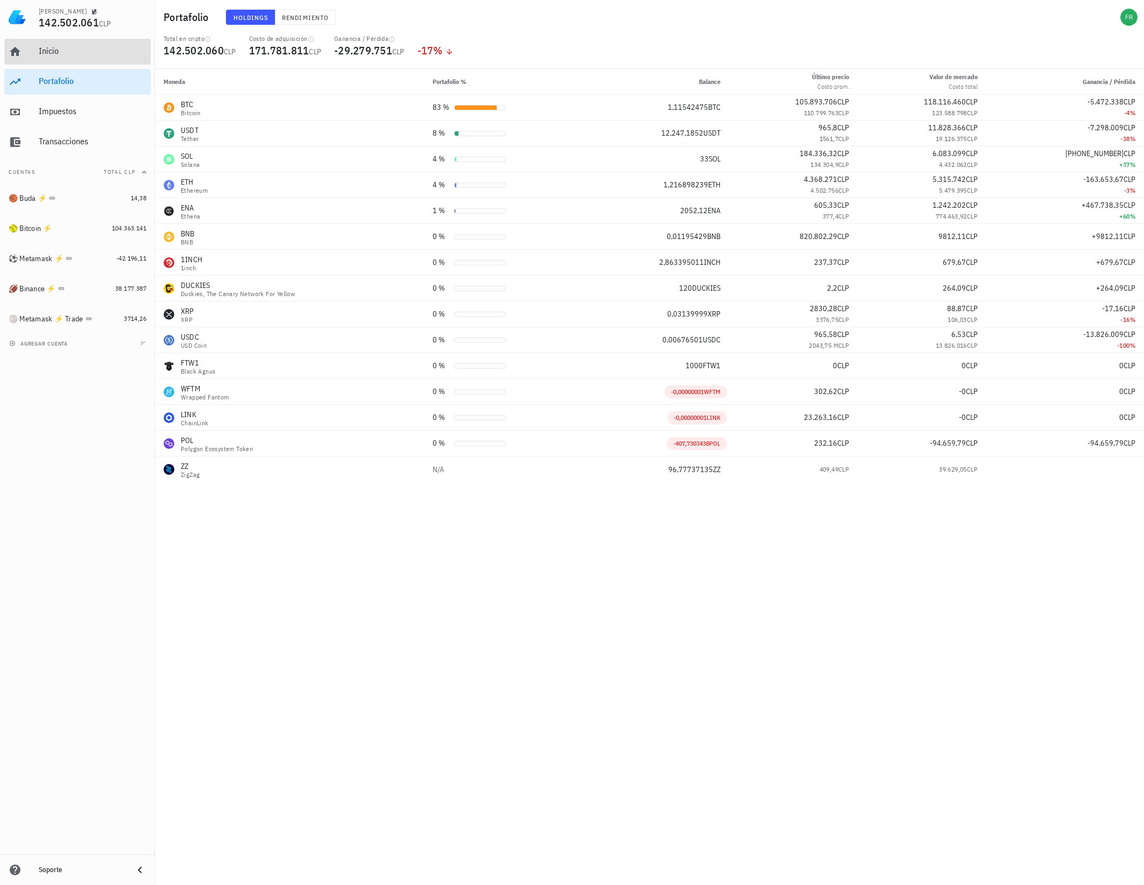
click at [97, 46] on div "Inicio" at bounding box center [93, 51] width 108 height 10
